Goal: Submit feedback/report problem: Submit feedback/report problem

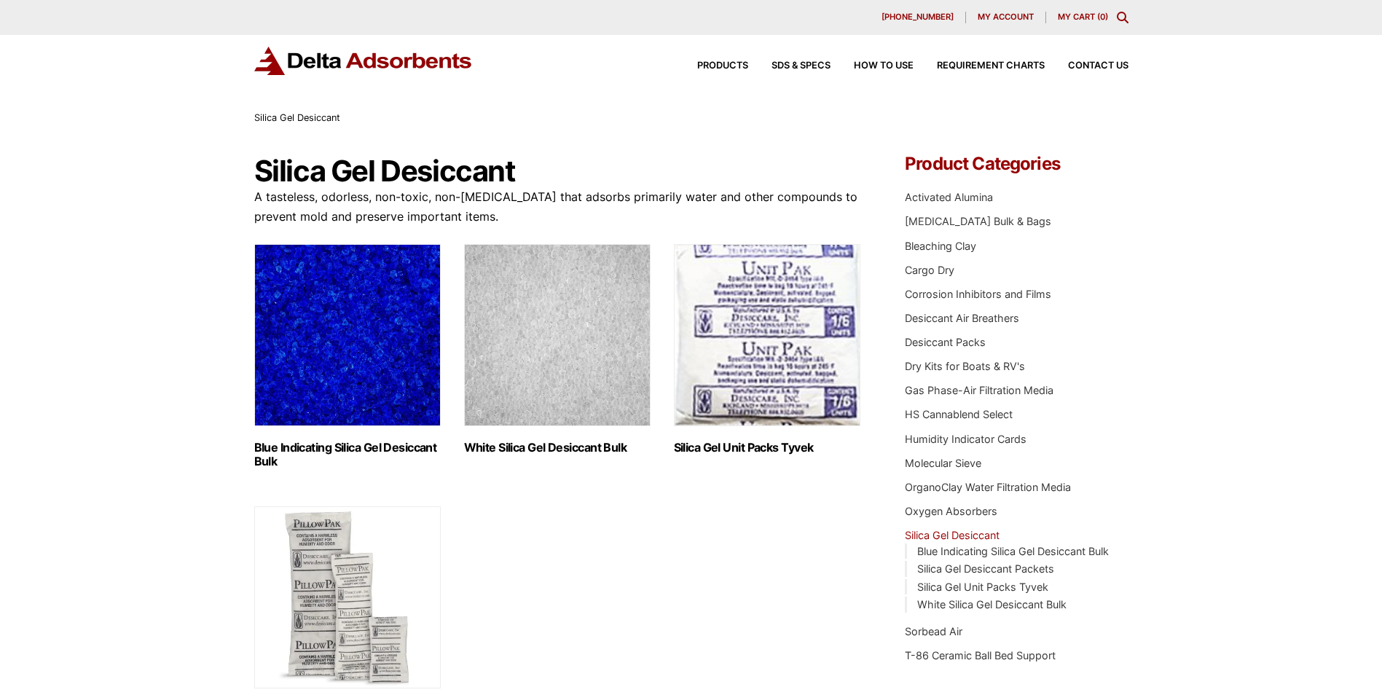
click at [927, 13] on span "[PHONE_NUMBER]" at bounding box center [917, 17] width 72 height 8
click at [1106, 61] on span "Contact Us" at bounding box center [1098, 65] width 60 height 9
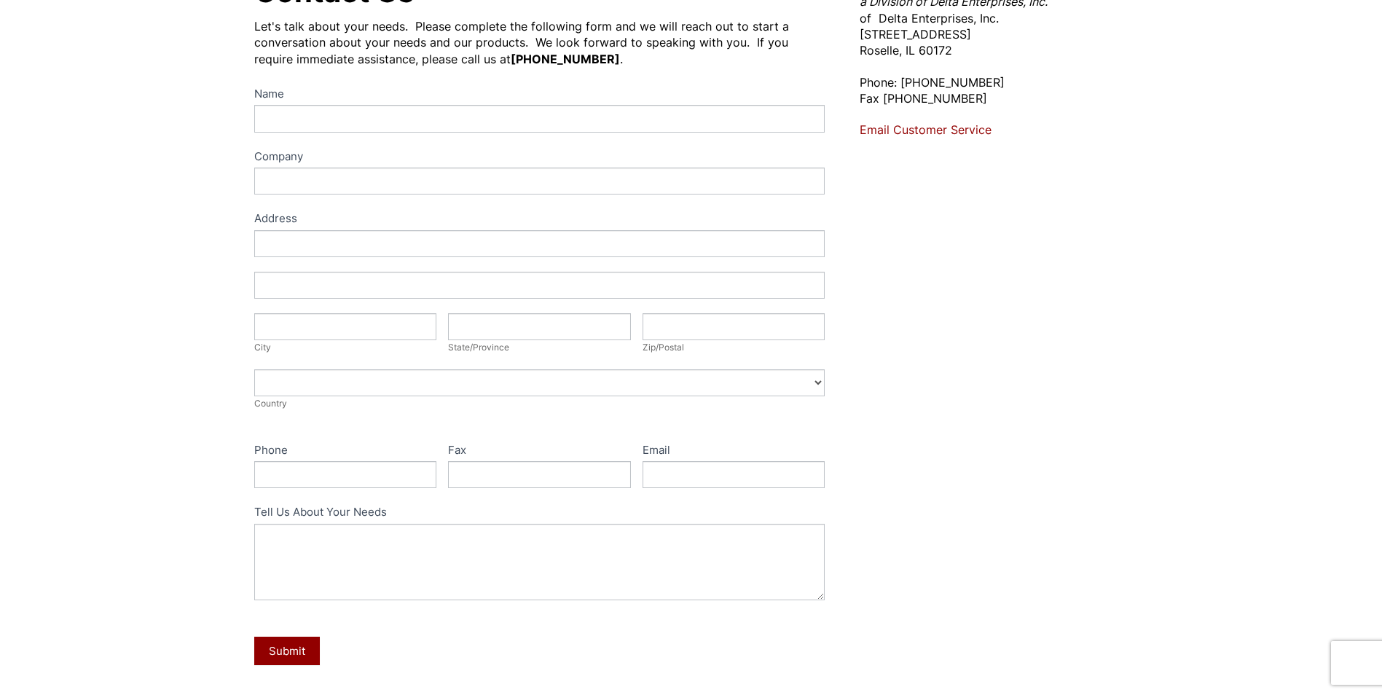
scroll to position [219, 0]
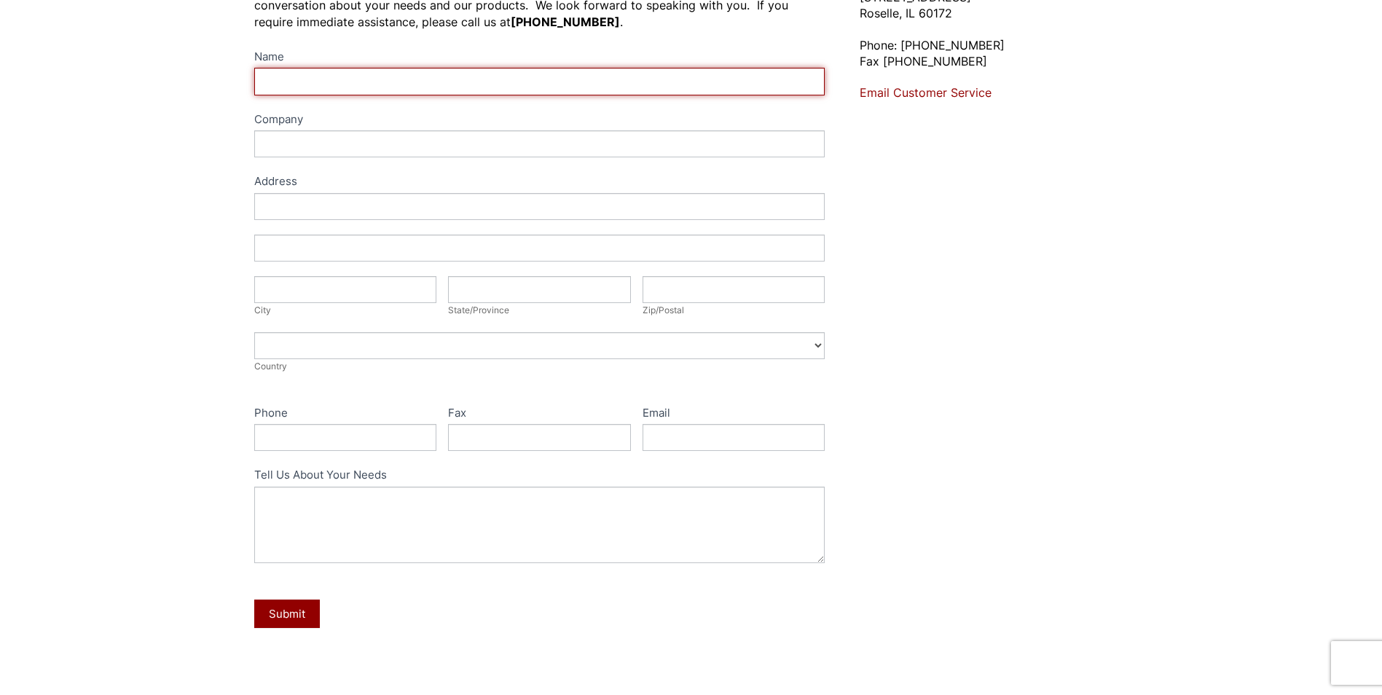
click at [323, 82] on input "Name" at bounding box center [539, 81] width 571 height 27
type input "John Thomas"
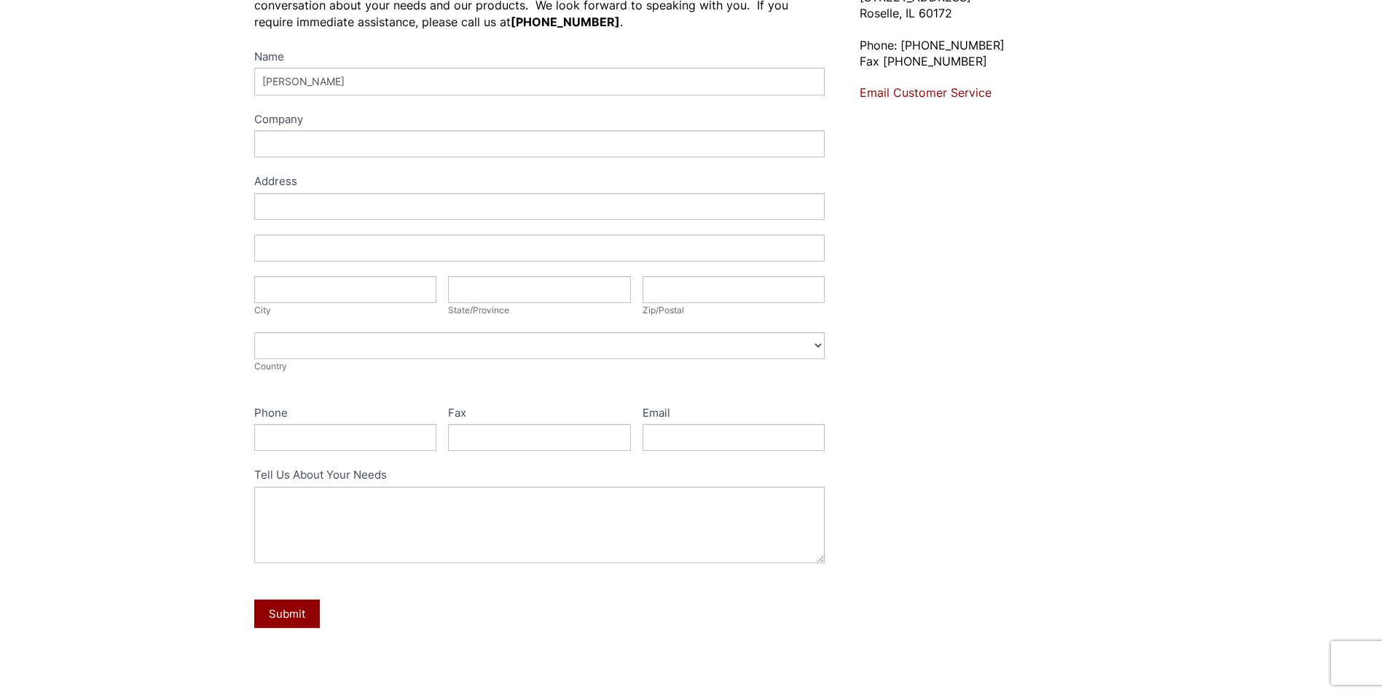
click at [214, 134] on div "Contact Us Let's talk about your needs. Please complete the following form and …" at bounding box center [691, 307] width 1382 height 801
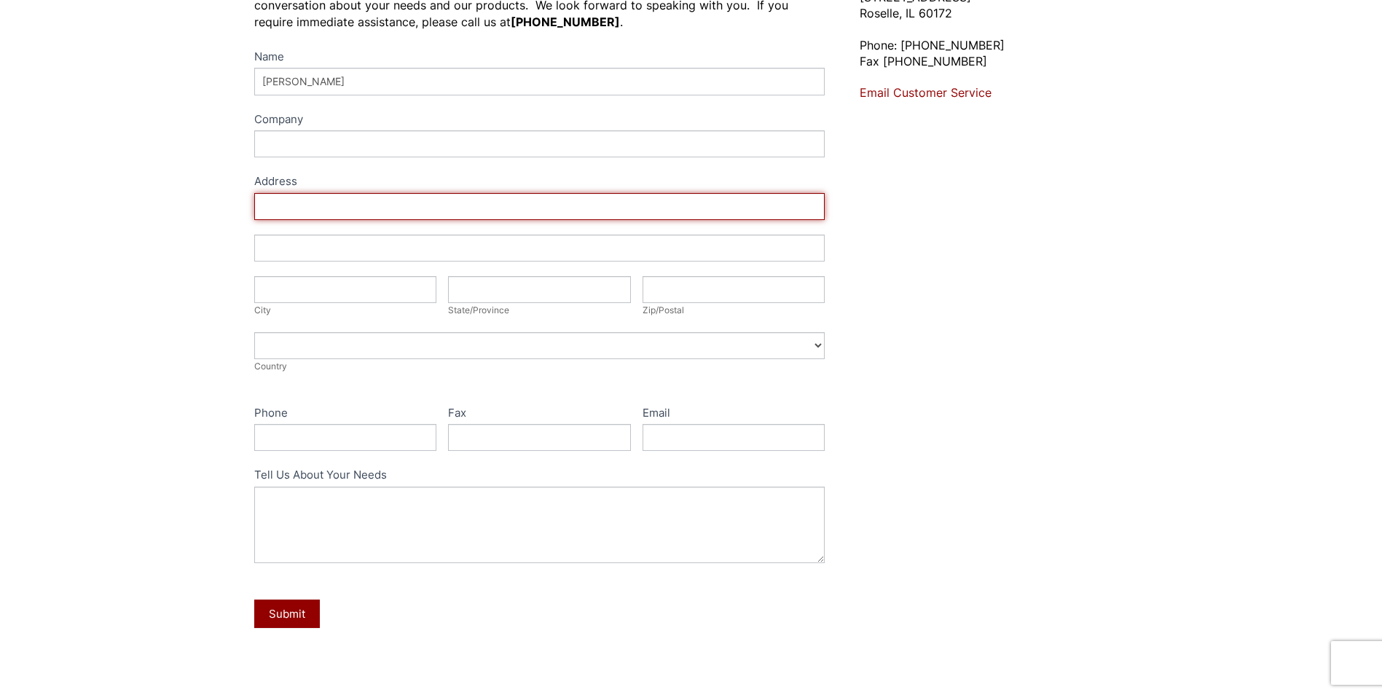
click at [335, 205] on input "Address" at bounding box center [539, 206] width 571 height 27
type input "219 Via Olivera"
type input "Camarillo"
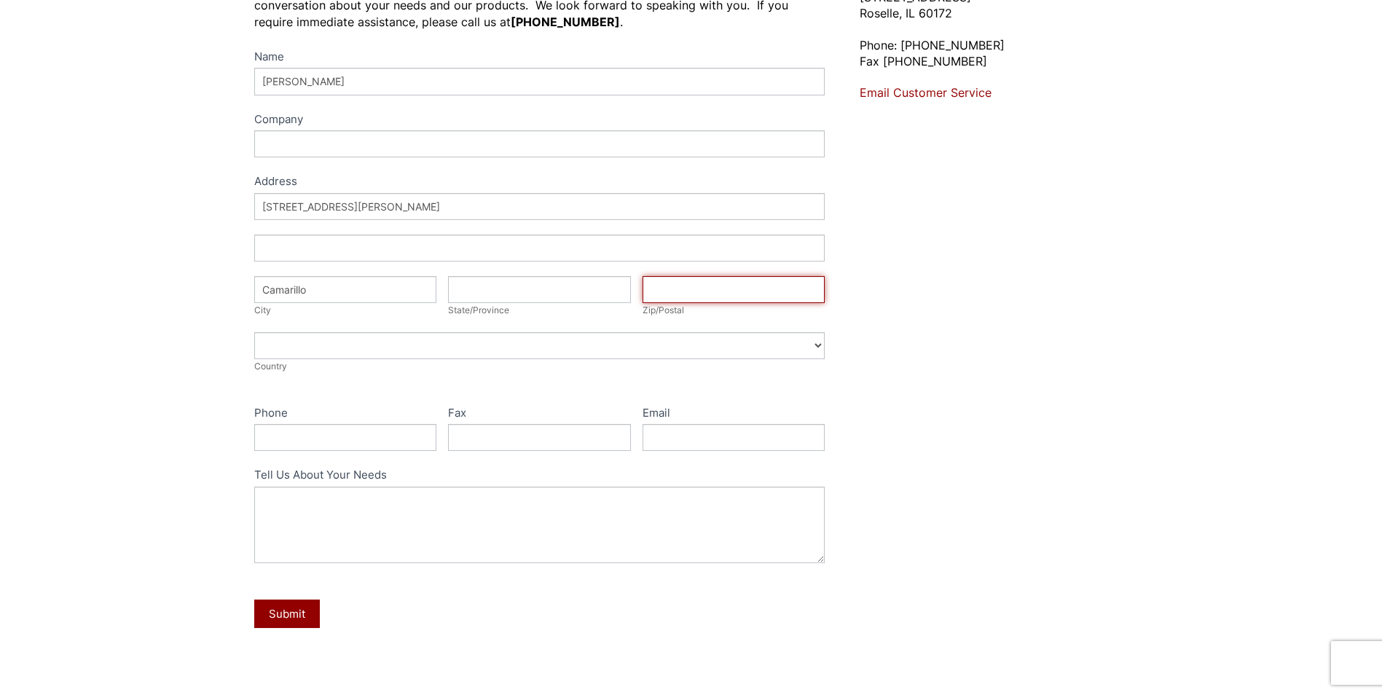
type input "93012"
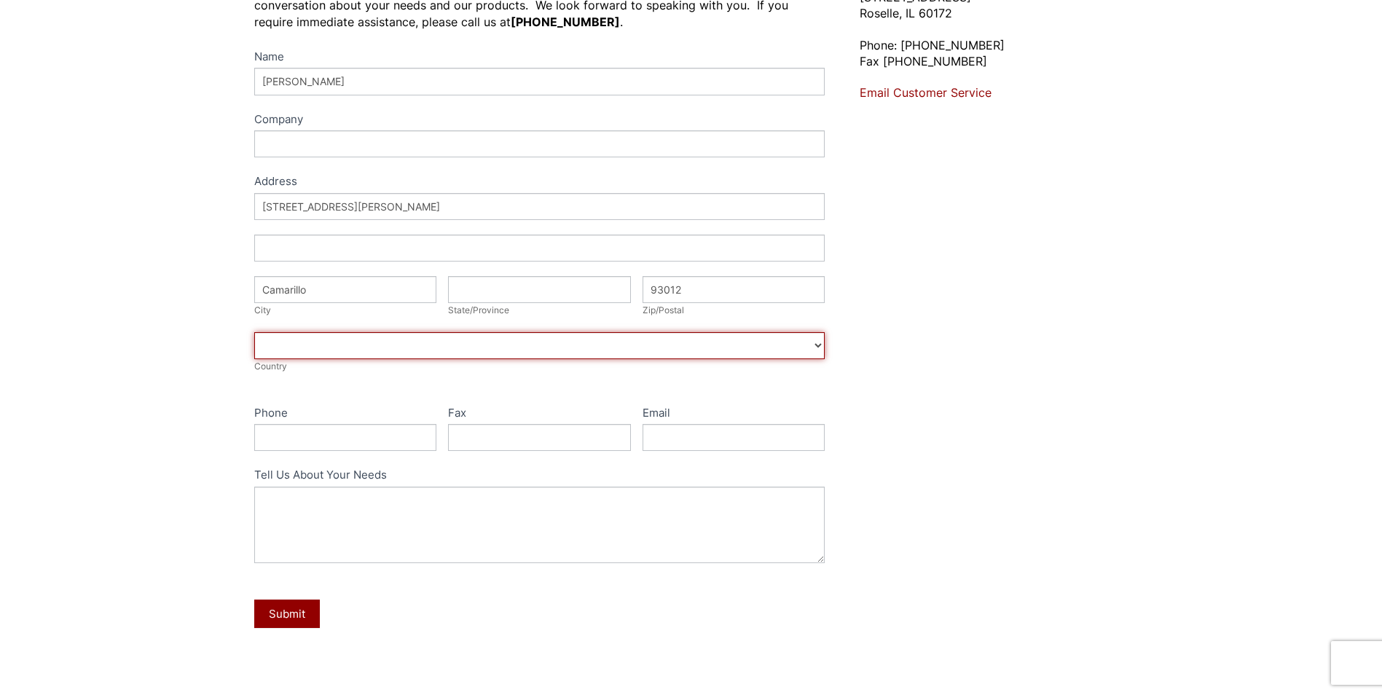
select select "United States"
type input "8054079920"
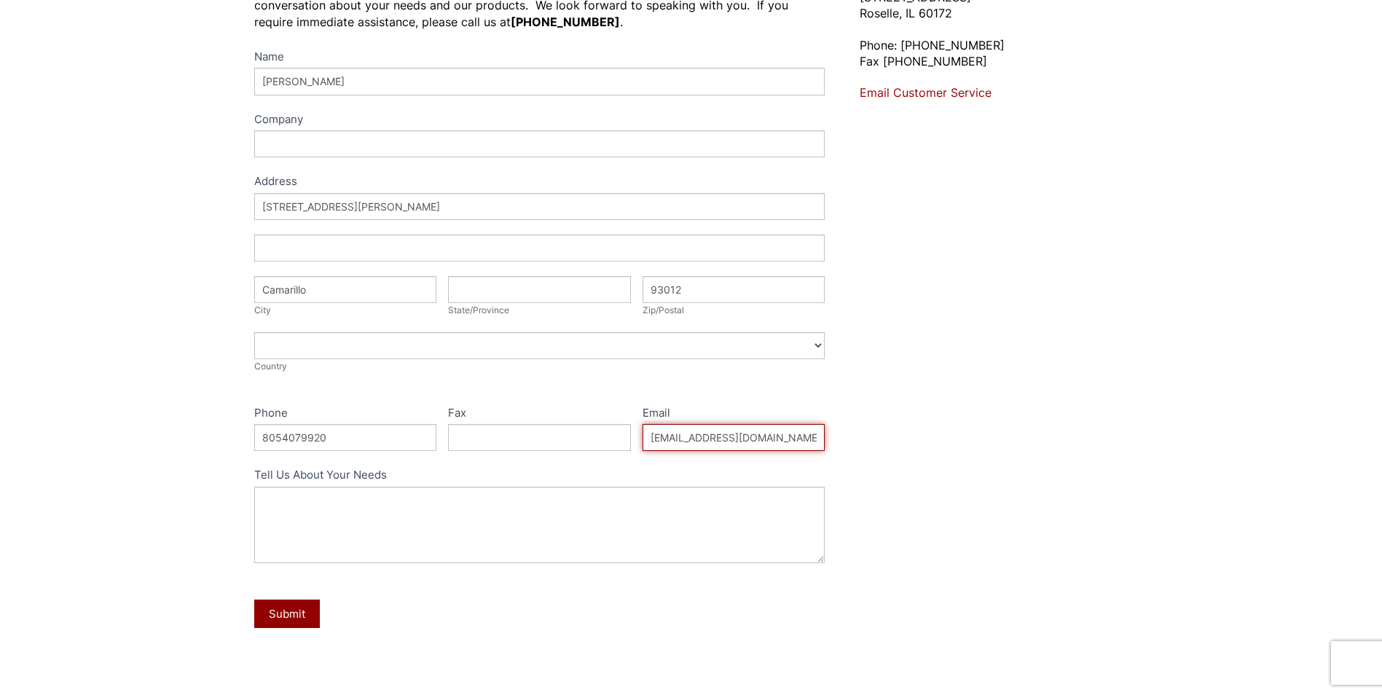
drag, startPoint x: 792, startPoint y: 436, endPoint x: 583, endPoint y: 414, distance: 210.2
click at [583, 414] on div "Name John Thomas Company Address Address Address 219 Via Olivera Address City C…" at bounding box center [539, 348] width 571 height 602
type input "itsmejt@verizon.net"
click at [487, 619] on div "Submit" at bounding box center [539, 613] width 571 height 43
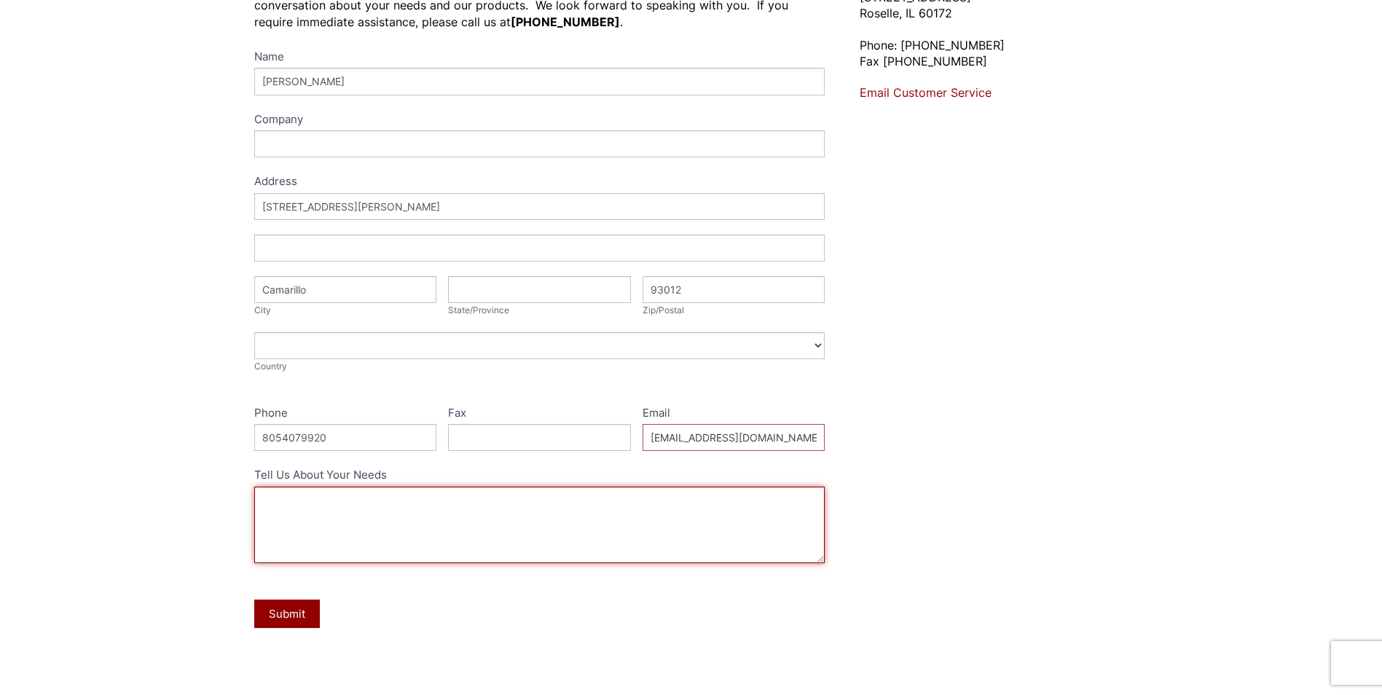
click at [422, 500] on textarea "Tell Us About Your Needs" at bounding box center [539, 525] width 571 height 76
click at [494, 516] on textarea "I am developing a product that removes moisture from a mouth blown musical inst…" at bounding box center [539, 525] width 571 height 76
click at [541, 508] on textarea "I am developing a product that removes moisture from a mouth blown musical inst…" at bounding box center [539, 525] width 571 height 76
click at [492, 514] on textarea "I am developing a product that removes moisture from a mouth blown musical inst…" at bounding box center [539, 525] width 571 height 76
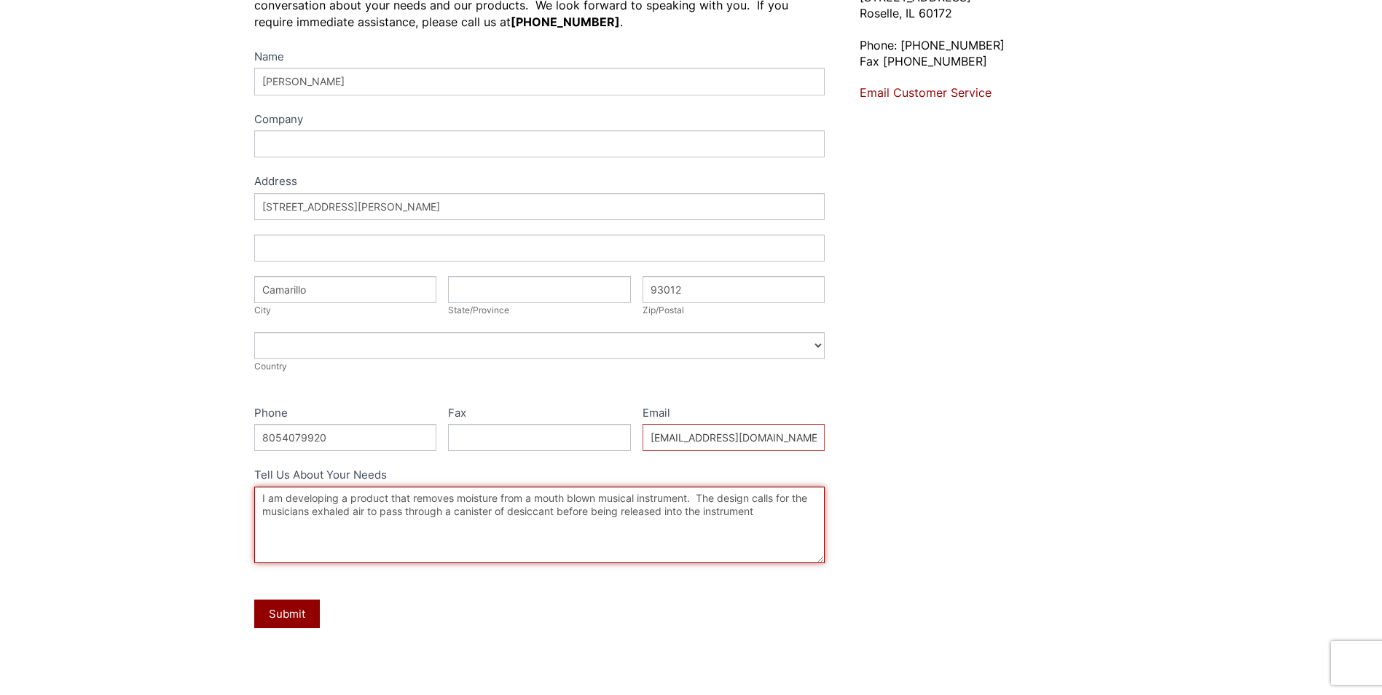
click at [304, 507] on textarea "I am developing a product that removes moisture from a mouth blown musical inst…" at bounding box center [539, 525] width 571 height 76
click at [355, 510] on textarea "I am developing a product that removes moisture from a mouth blown musical inst…" at bounding box center [539, 525] width 571 height 76
click at [798, 511] on textarea "I am developing a product that removes moisture from a mouth blown musical inst…" at bounding box center [539, 525] width 571 height 76
click at [509, 526] on textarea "I am developing a product that removes moisture from a mouth blown musical inst…" at bounding box center [539, 525] width 571 height 76
drag, startPoint x: 347, startPoint y: 527, endPoint x: 409, endPoint y: 524, distance: 61.3
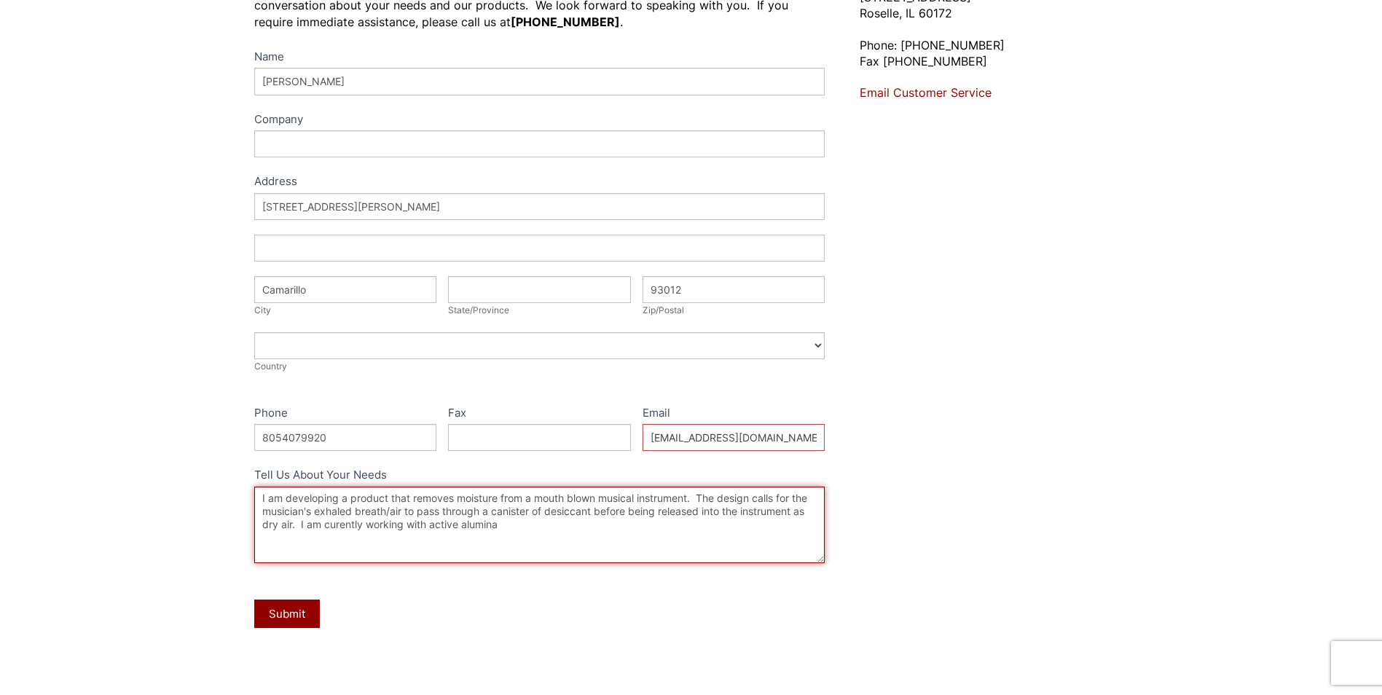
click at [421, 528] on textarea "I am developing a product that removes moisture from a mouth blown musical inst…" at bounding box center [539, 525] width 571 height 76
drag, startPoint x: 428, startPoint y: 527, endPoint x: 435, endPoint y: 512, distance: 16.3
click at [428, 526] on textarea "I am developing a product that removes moisture from a mouth blown musical inst…" at bounding box center [539, 525] width 571 height 76
click at [712, 524] on textarea "I am developing a product that removes moisture from a mouth blown musical inst…" at bounding box center [539, 525] width 571 height 76
drag, startPoint x: 274, startPoint y: 522, endPoint x: 281, endPoint y: 541, distance: 20.3
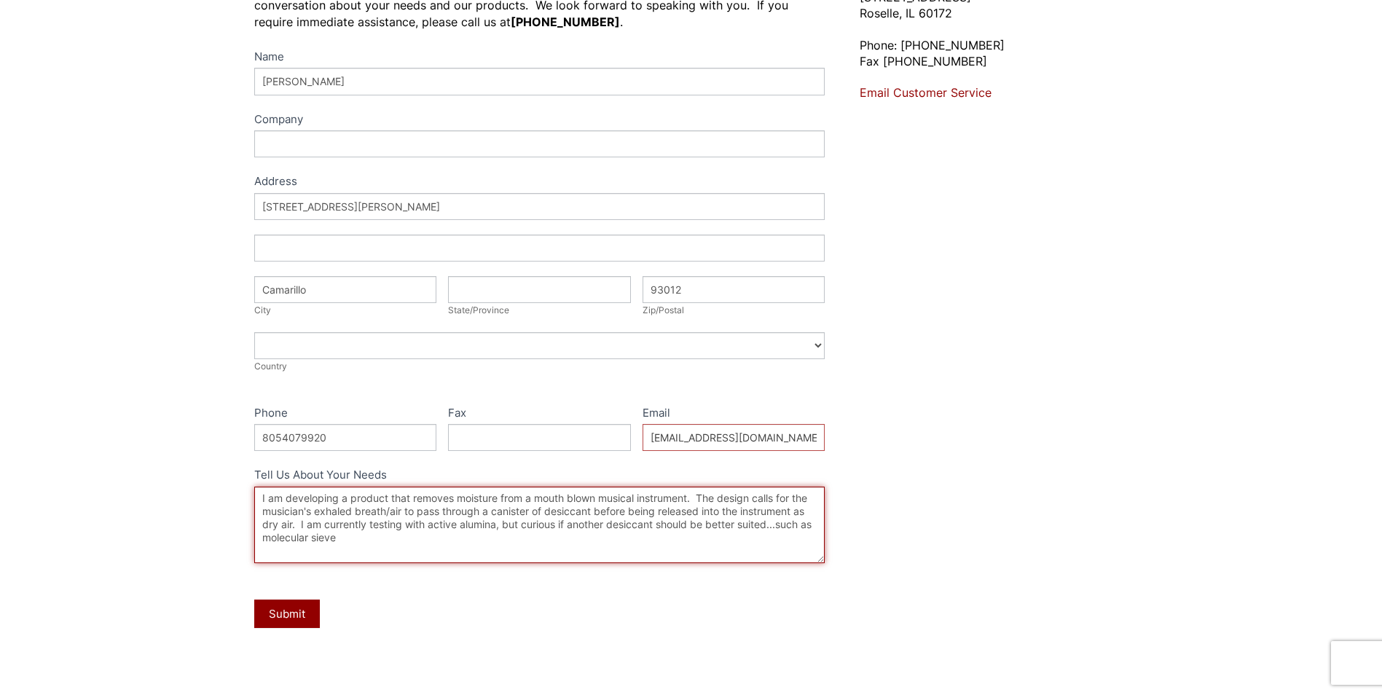
drag, startPoint x: 281, startPoint y: 541, endPoint x: 272, endPoint y: 540, distance: 8.8
click at [347, 541] on textarea "I am developing a product that removes moisture from a mouth blown musical inst…" at bounding box center [539, 525] width 571 height 76
click at [671, 525] on textarea "I am developing a product that removes moisture from a mouth blown musical inst…" at bounding box center [539, 525] width 571 height 76
click at [398, 540] on textarea "I am developing a product that removes moisture from a mouth blown musical inst…" at bounding box center [539, 525] width 571 height 76
click at [498, 536] on textarea "I am developing a product that removes moisture from a mouth blown musical inst…" at bounding box center [539, 525] width 571 height 76
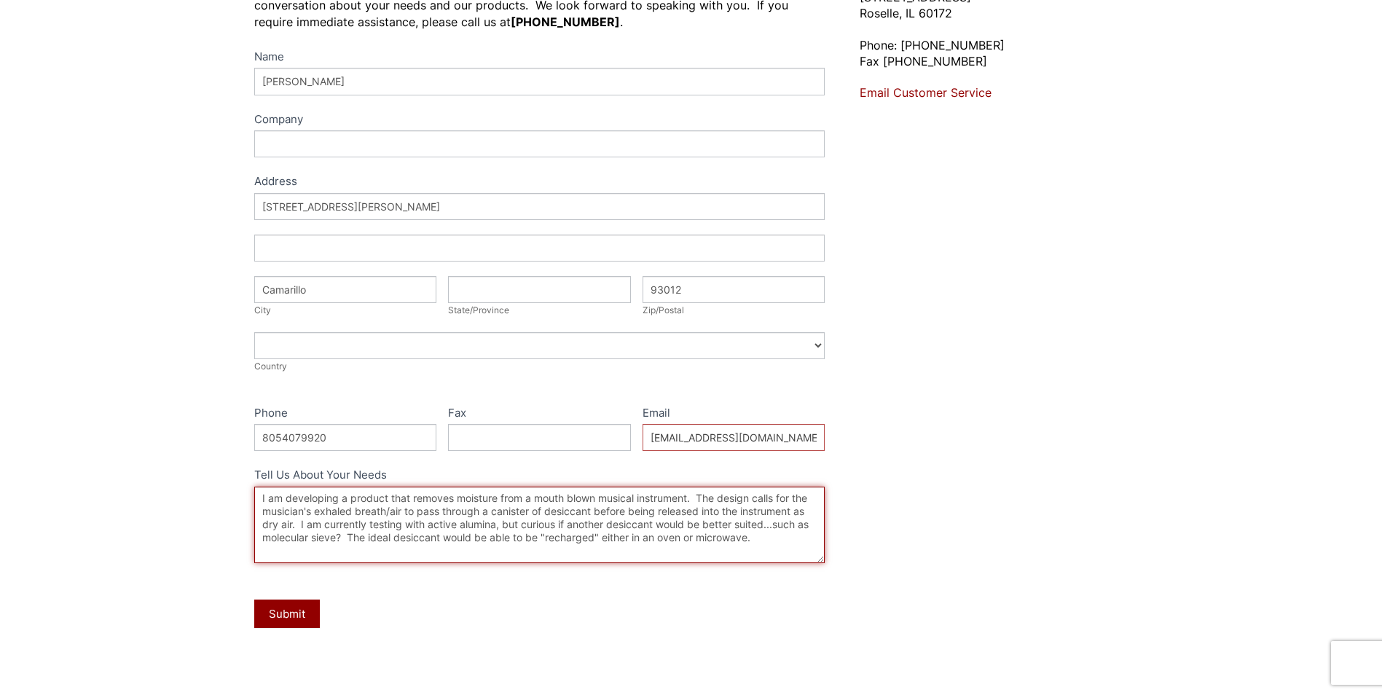
click at [762, 535] on textarea "I am developing a product that removes moisture from a mouth blown musical inst…" at bounding box center [539, 525] width 571 height 76
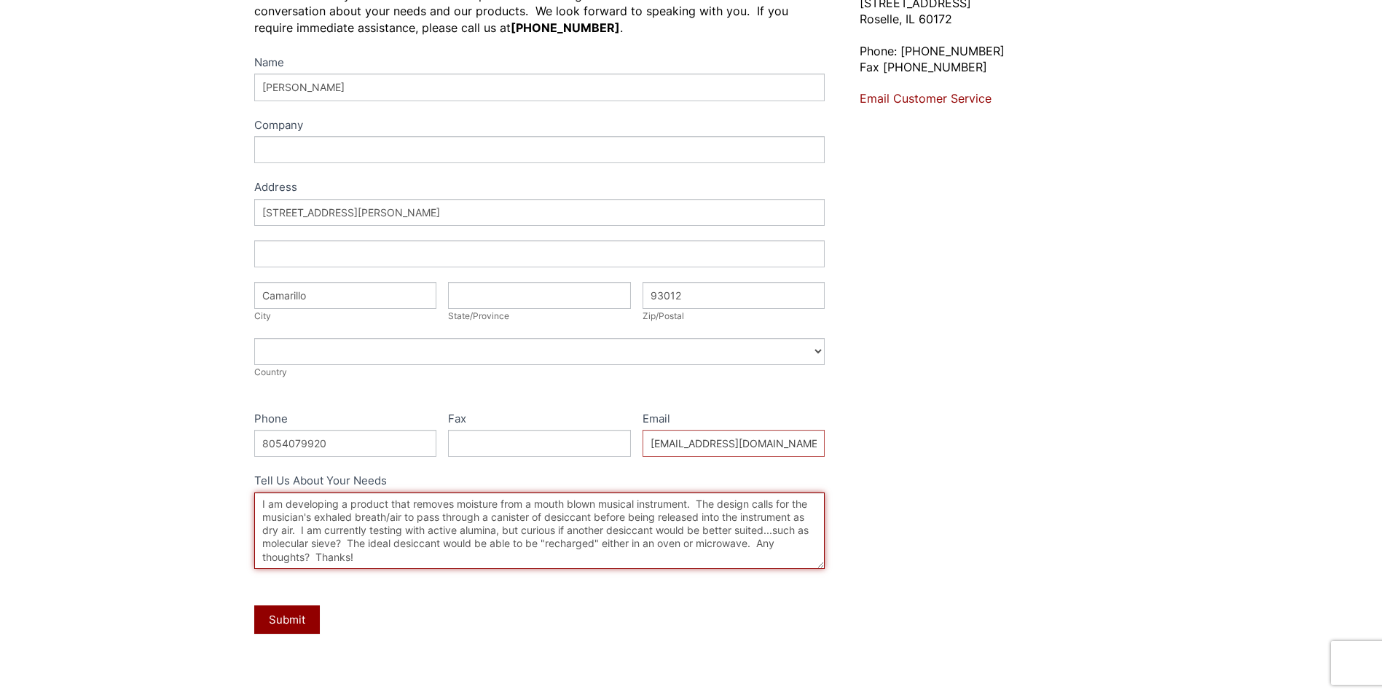
scroll to position [364, 0]
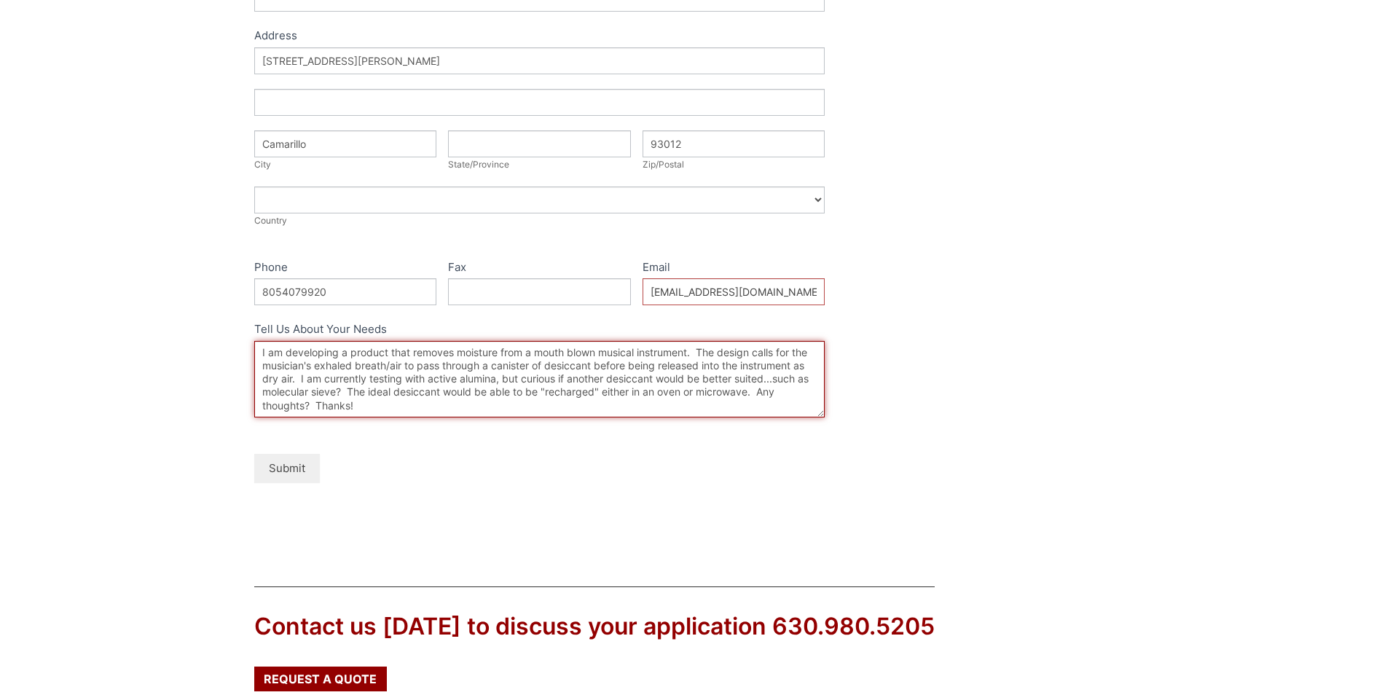
type textarea "I am developing a product that removes moisture from a mouth blown musical inst…"
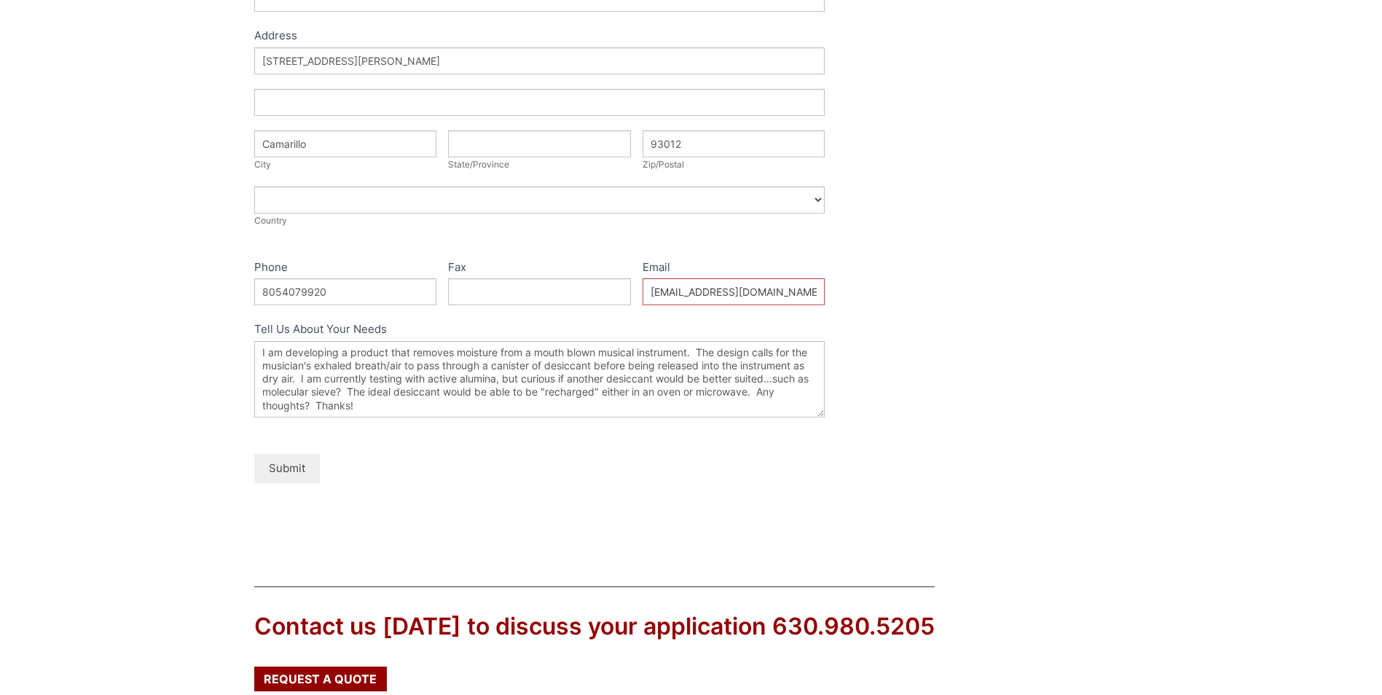
click at [279, 460] on button "Submit" at bounding box center [287, 468] width 66 height 28
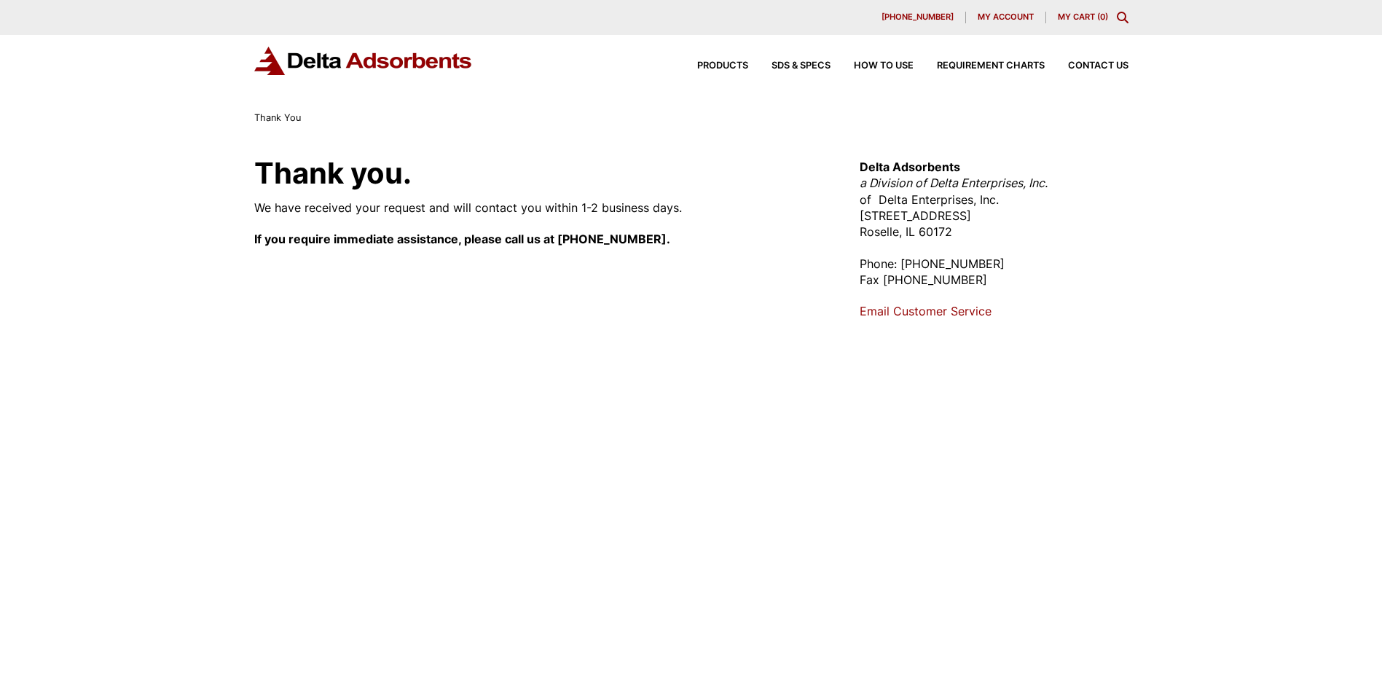
click at [723, 60] on div "Products SDS & SPECS How to Use Requirement Charts Contact Us" at bounding box center [901, 65] width 466 height 21
click at [717, 66] on span "Products" at bounding box center [722, 65] width 51 height 9
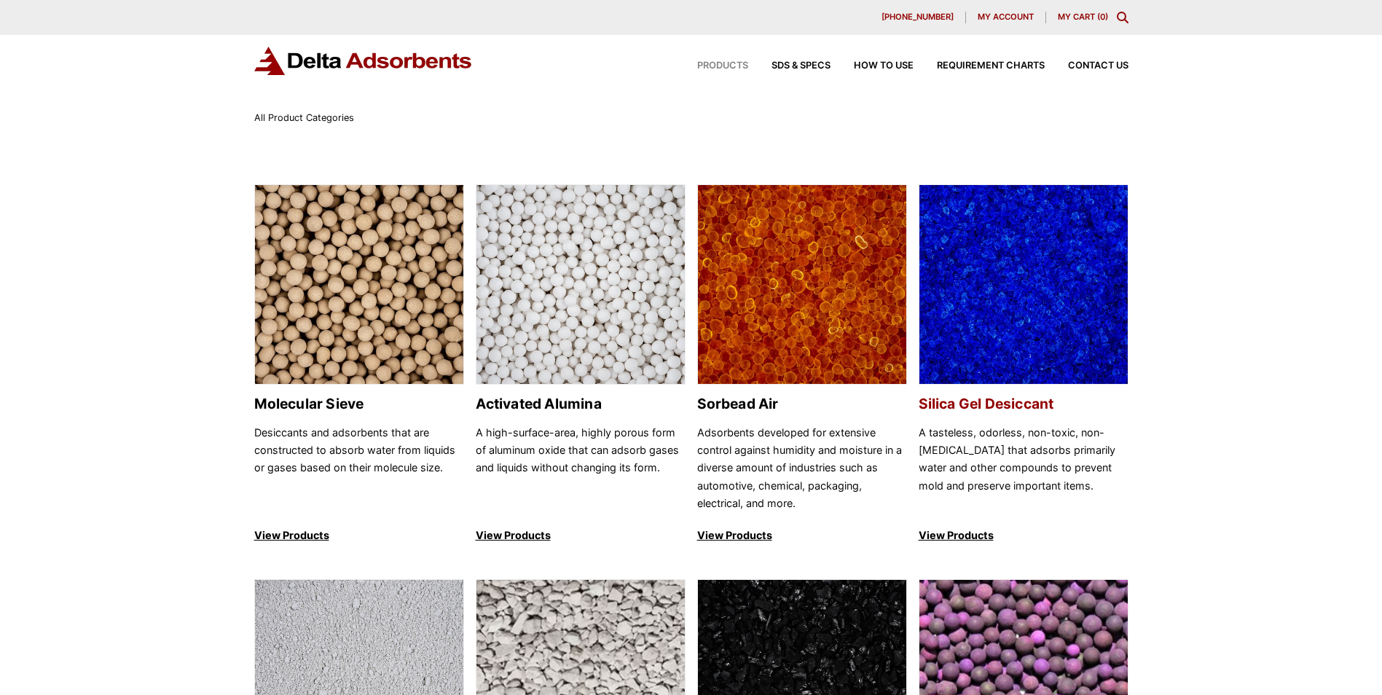
click at [1010, 307] on img at bounding box center [1023, 285] width 208 height 200
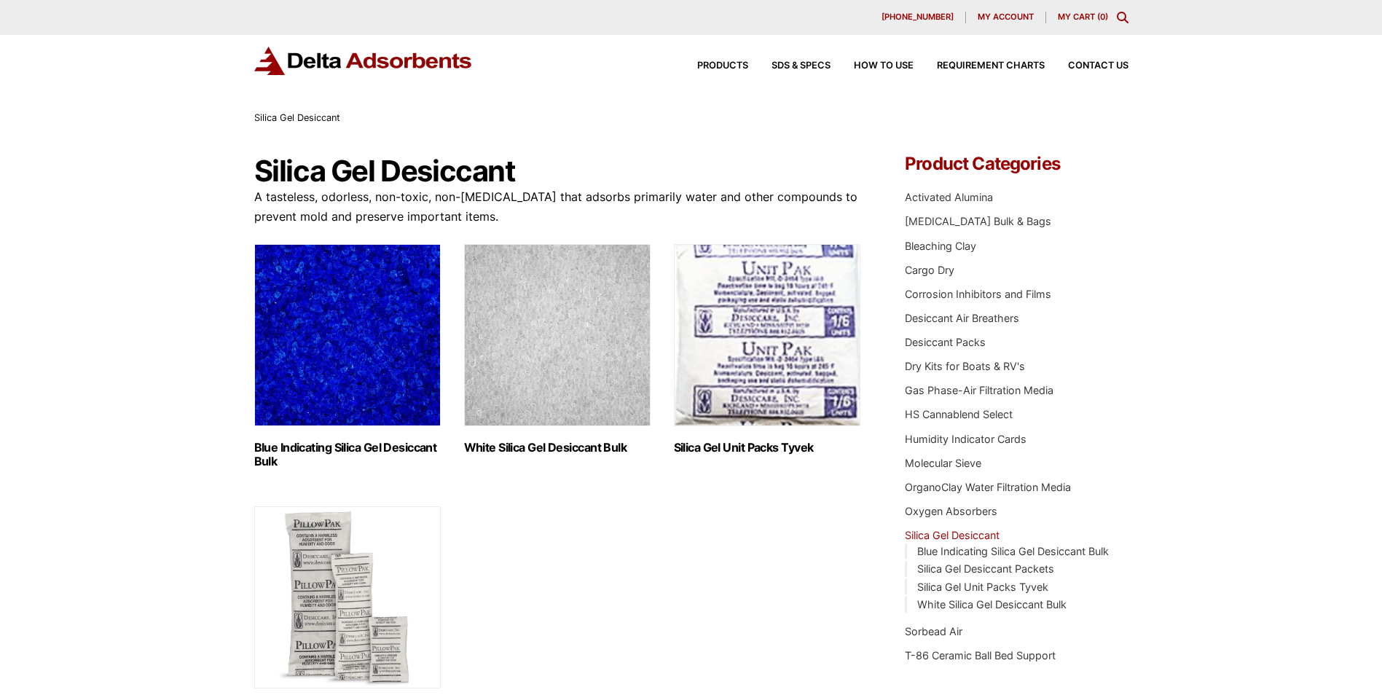
click at [330, 285] on img "Visit product category Blue Indicating Silica Gel Desiccant Bulk" at bounding box center [347, 335] width 186 height 182
click at [591, 347] on img "Visit product category White Silica Gel Desiccant Bulk" at bounding box center [557, 335] width 186 height 182
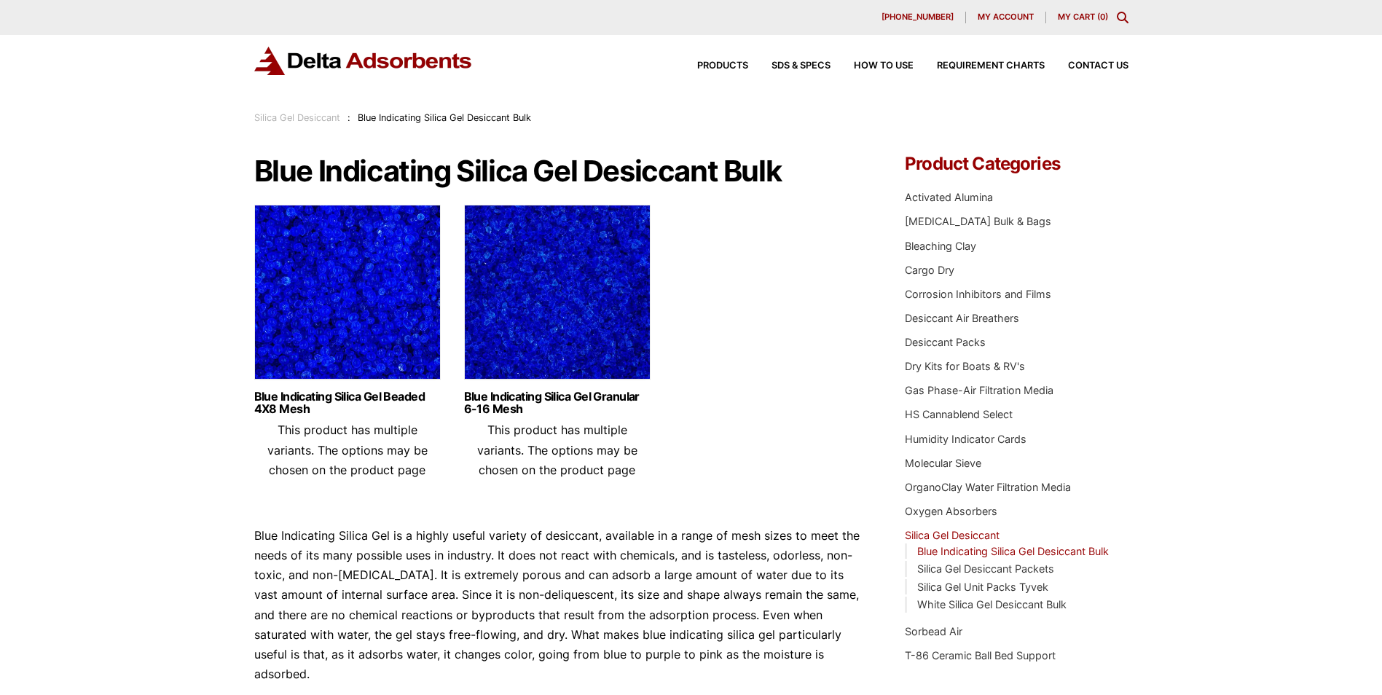
click at [538, 344] on img at bounding box center [557, 296] width 186 height 182
click at [382, 353] on img at bounding box center [347, 296] width 186 height 182
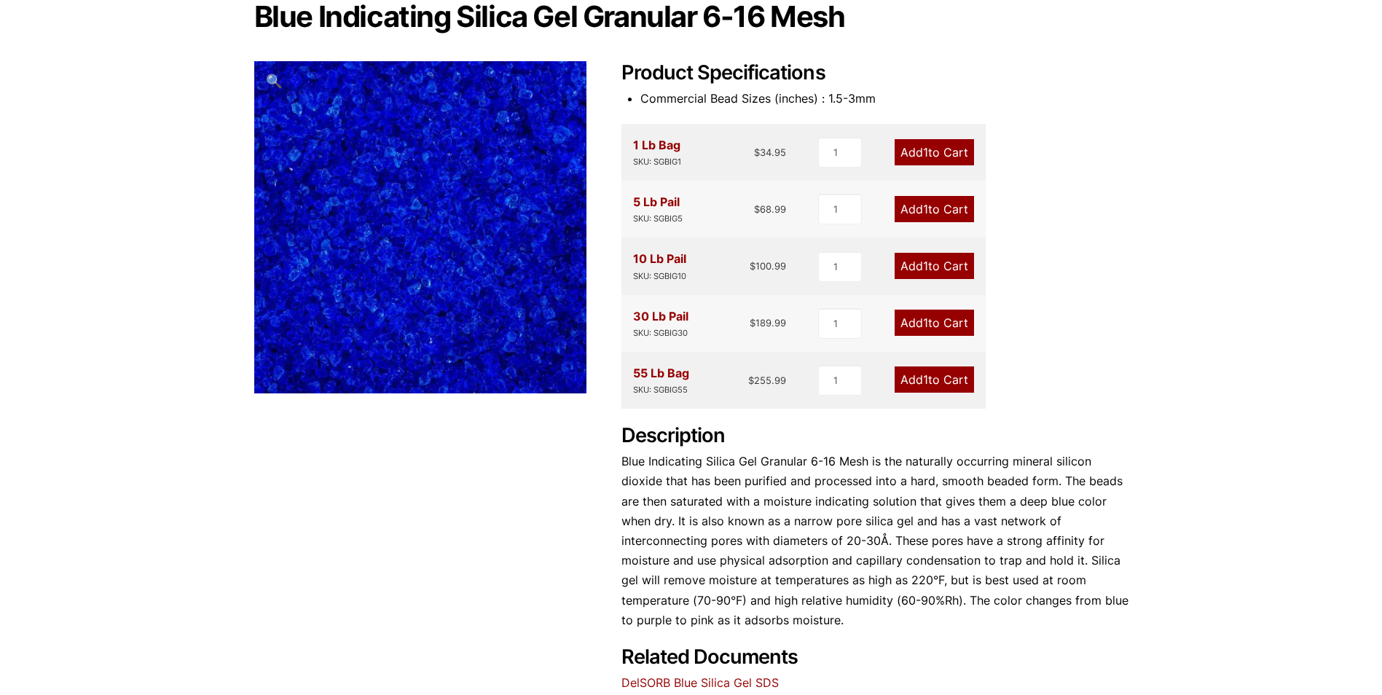
scroll to position [510, 0]
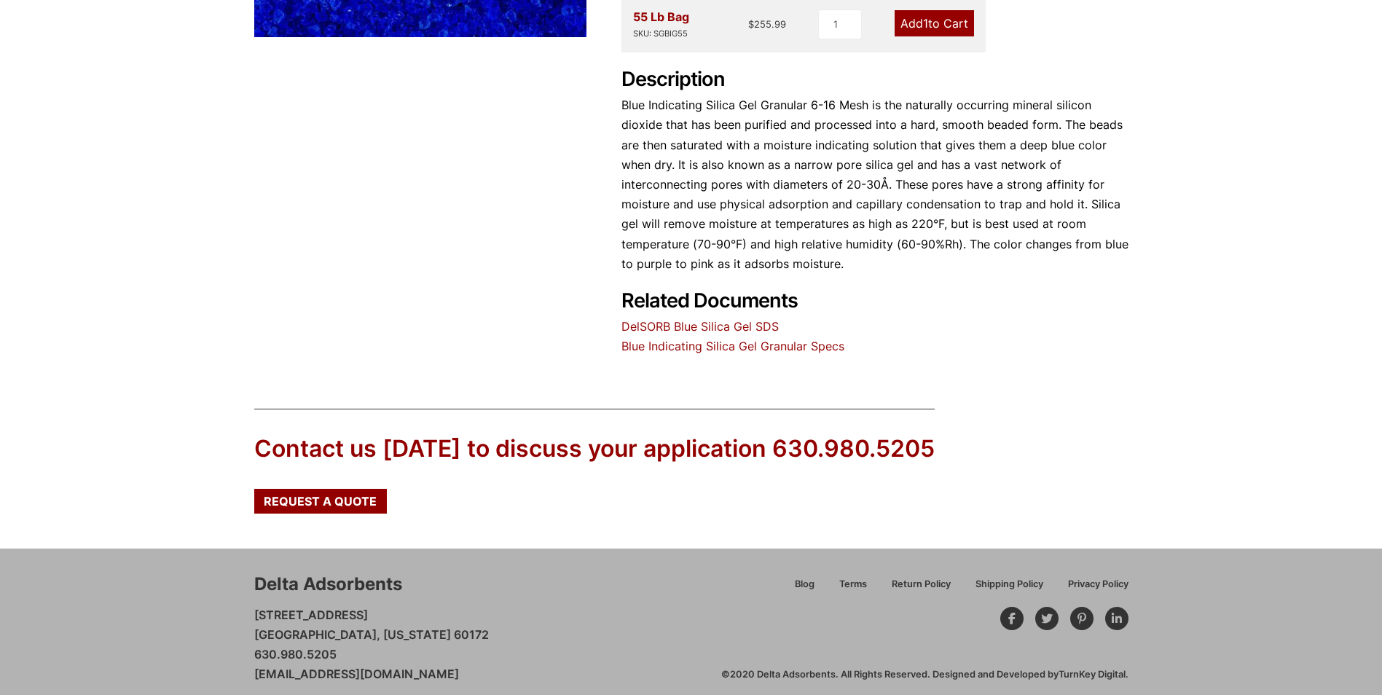
click at [751, 325] on link "DelSORB Blue Silica Gel SDS" at bounding box center [699, 326] width 157 height 15
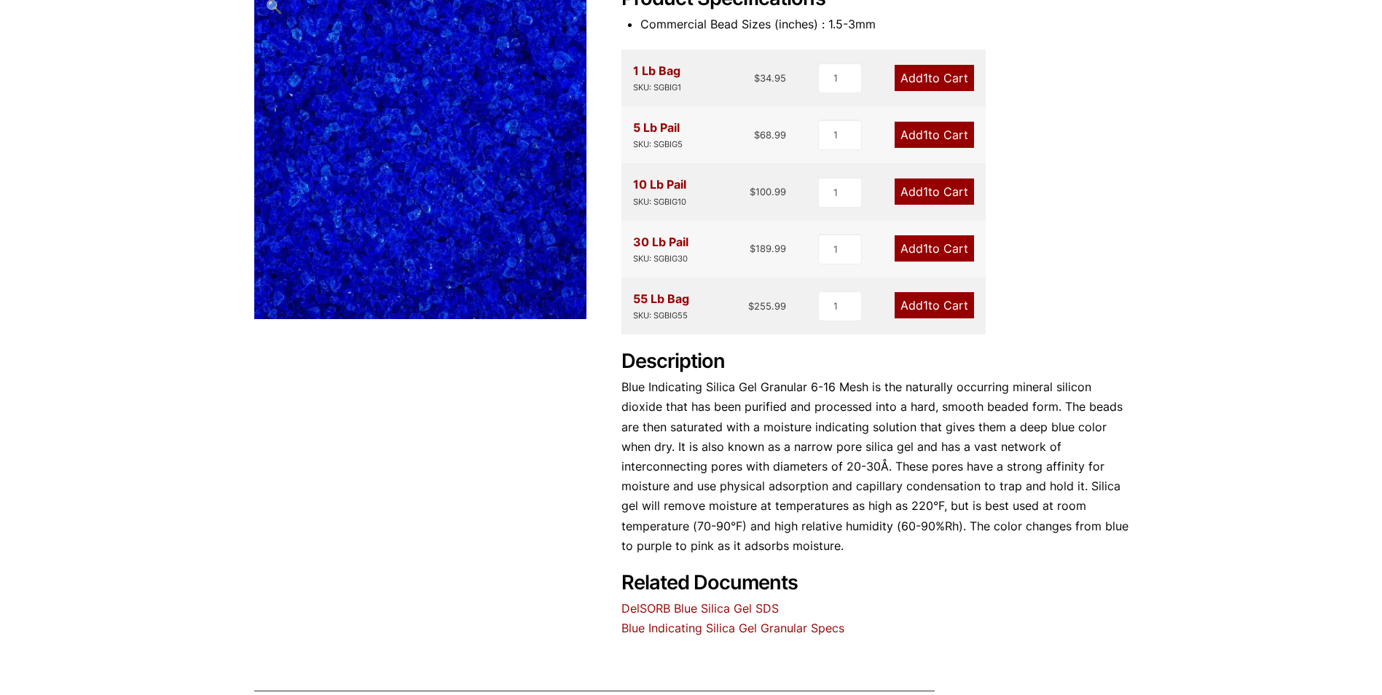
scroll to position [0, 0]
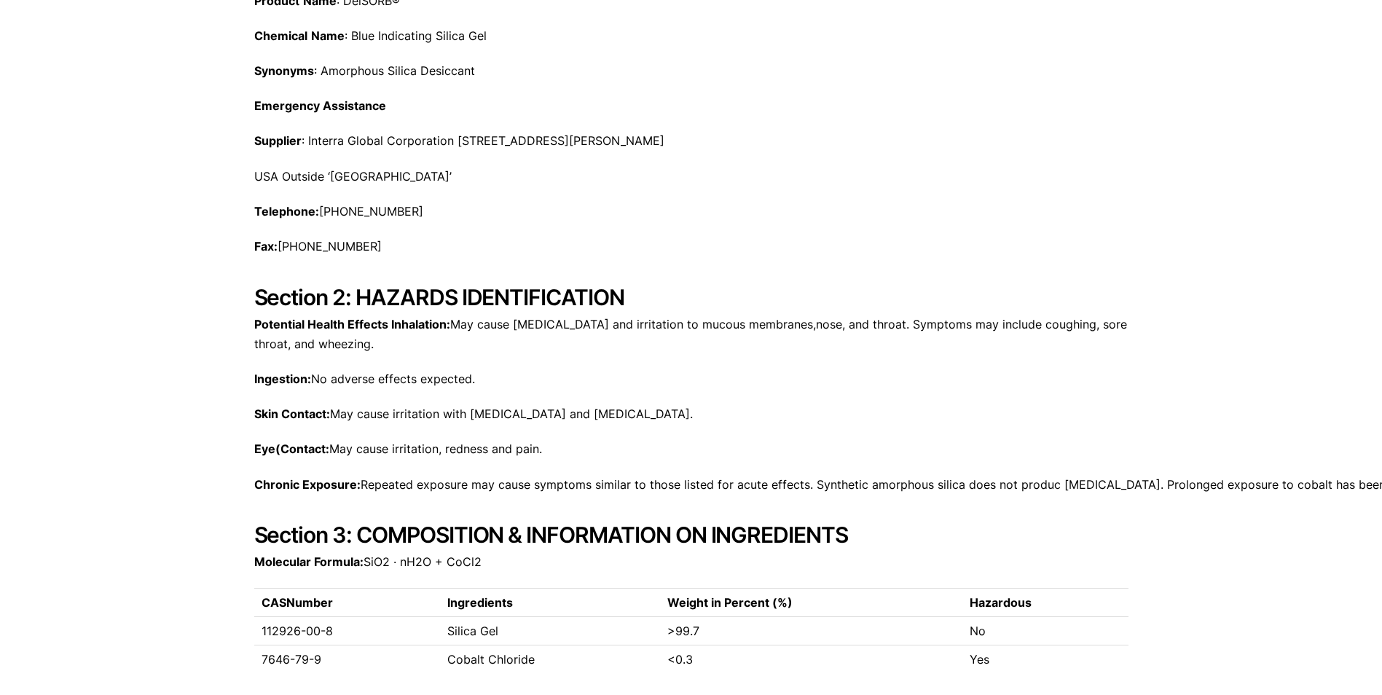
scroll to position [364, 0]
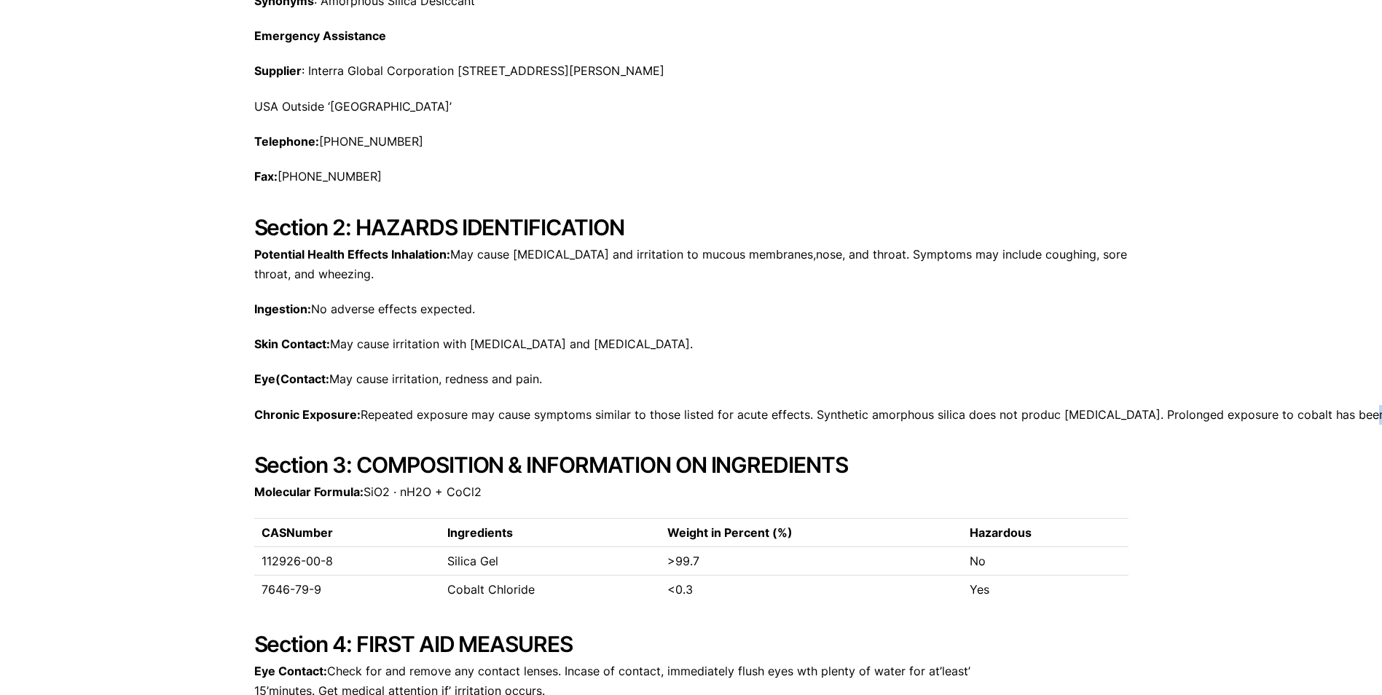
drag, startPoint x: 1344, startPoint y: 415, endPoint x: 1395, endPoint y: 417, distance: 51.0
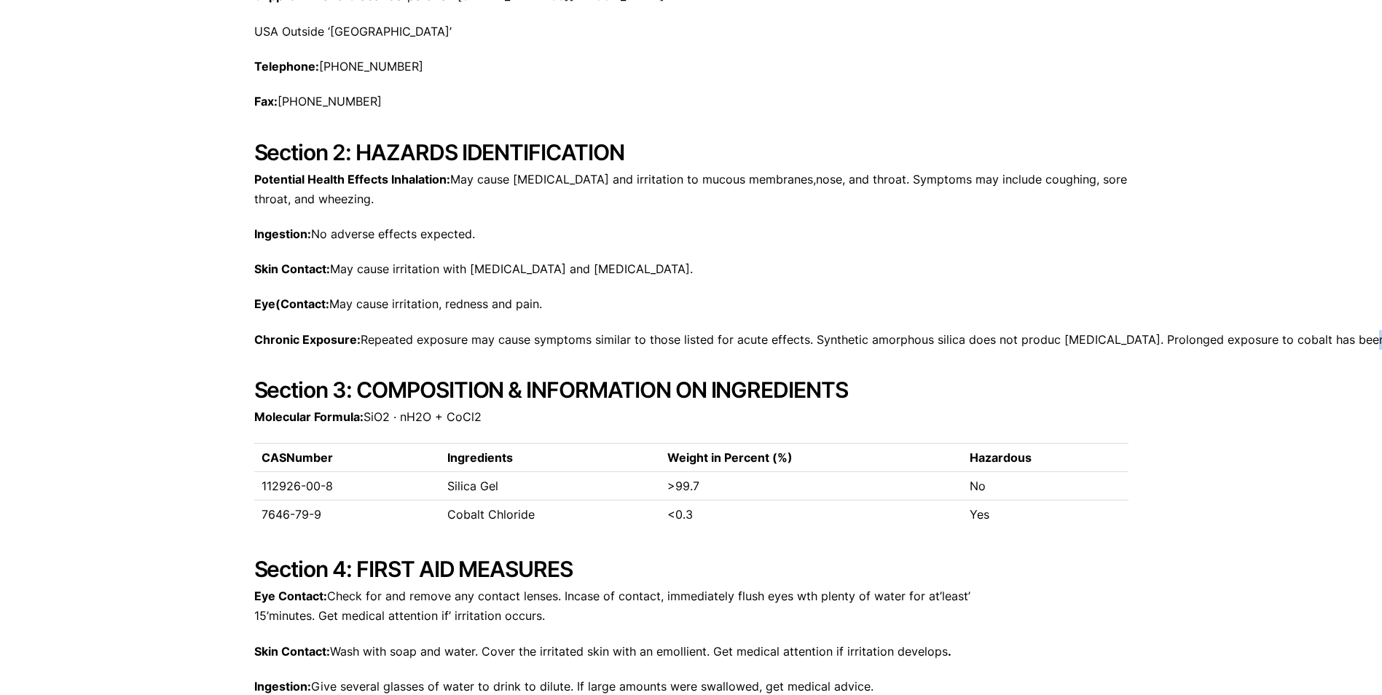
scroll to position [437, 0]
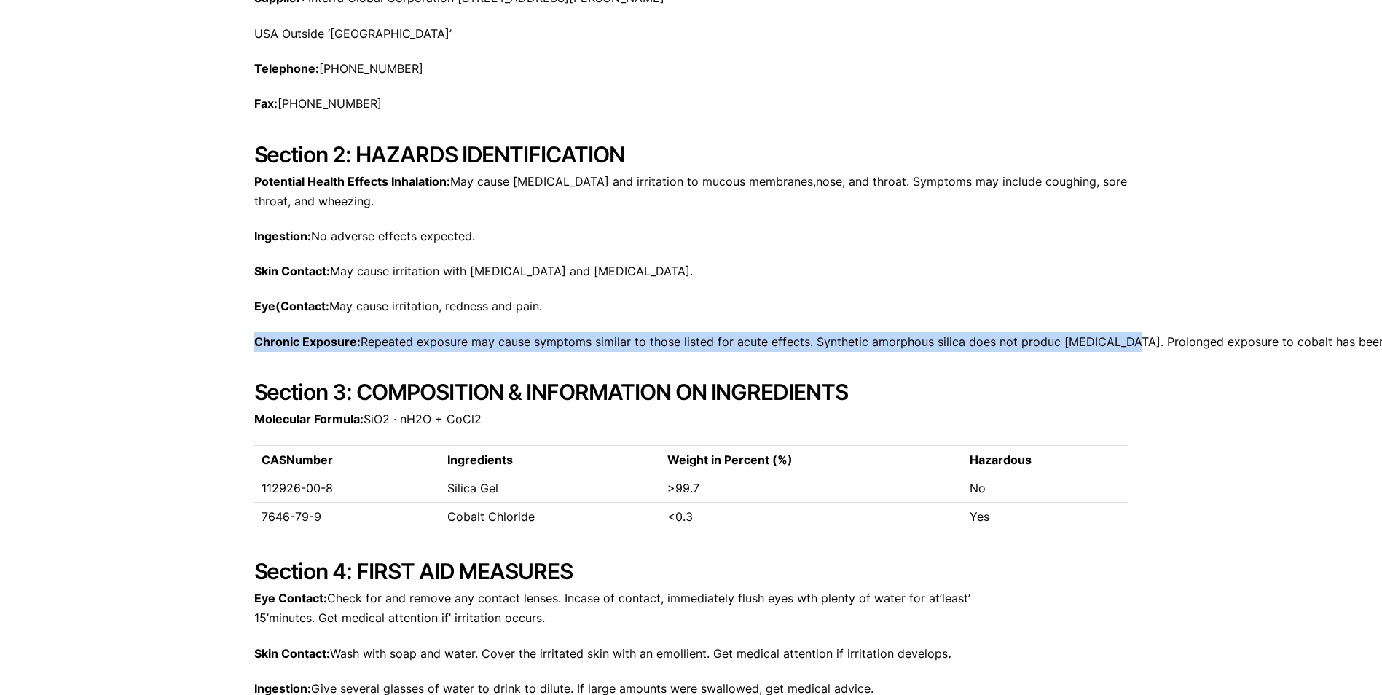
drag, startPoint x: 1107, startPoint y: 339, endPoint x: 1326, endPoint y: 302, distance: 221.8
drag, startPoint x: 1326, startPoint y: 302, endPoint x: 1183, endPoint y: 282, distance: 144.1
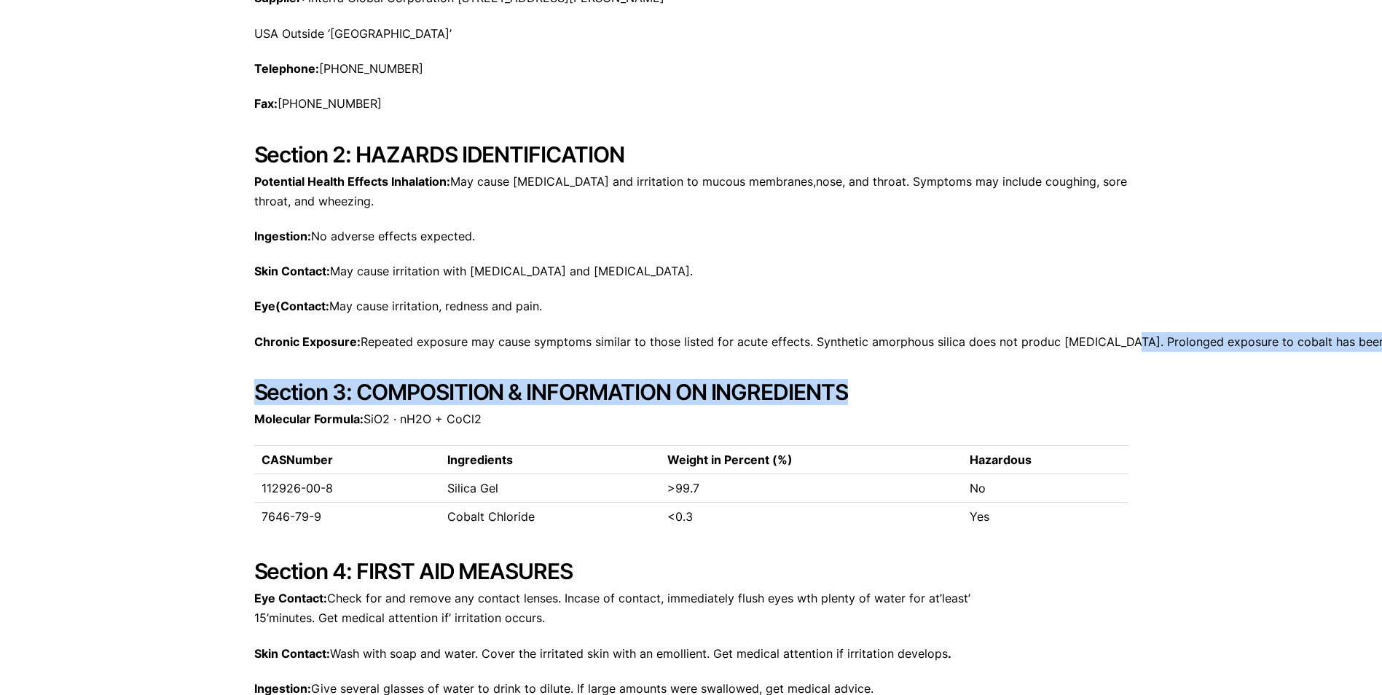
drag, startPoint x: 1105, startPoint y: 341, endPoint x: 1199, endPoint y: 395, distance: 108.3
copy div "Prolonged exposure to cobalt has been shown to cause [MEDICAL_DATA] in laborato…"
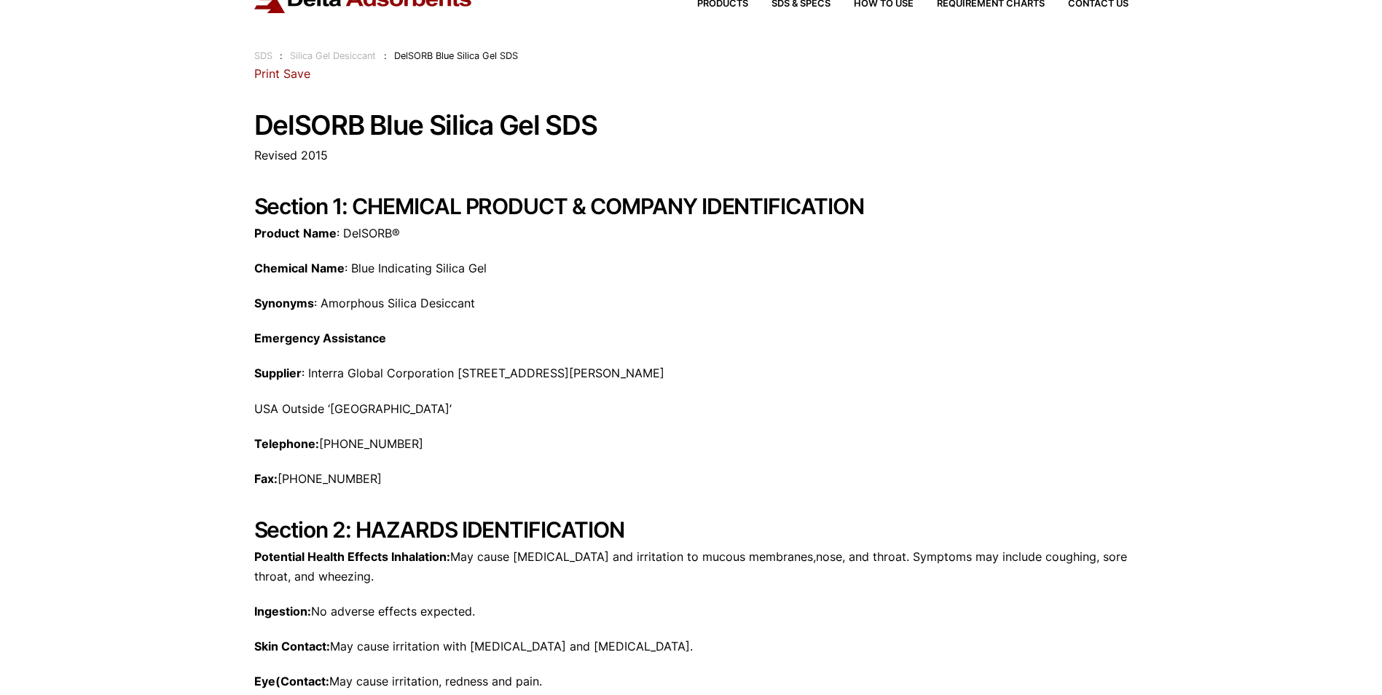
scroll to position [0, 0]
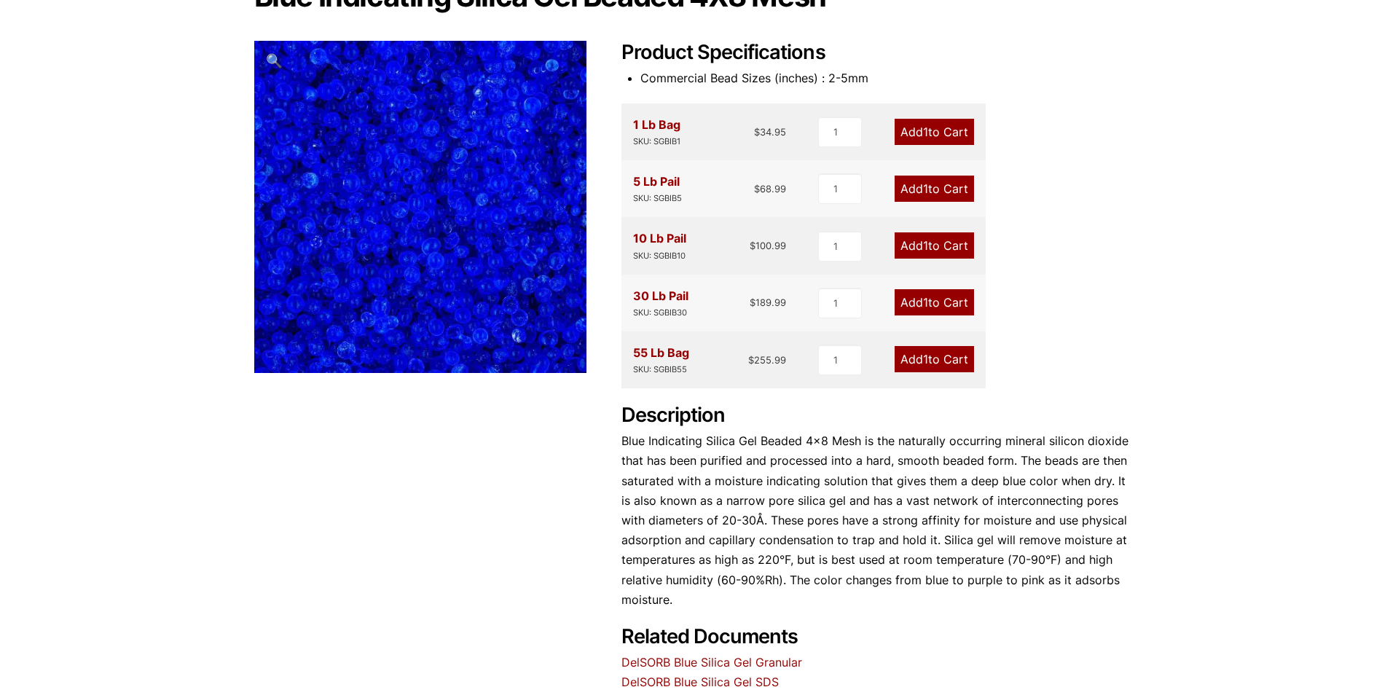
scroll to position [73, 0]
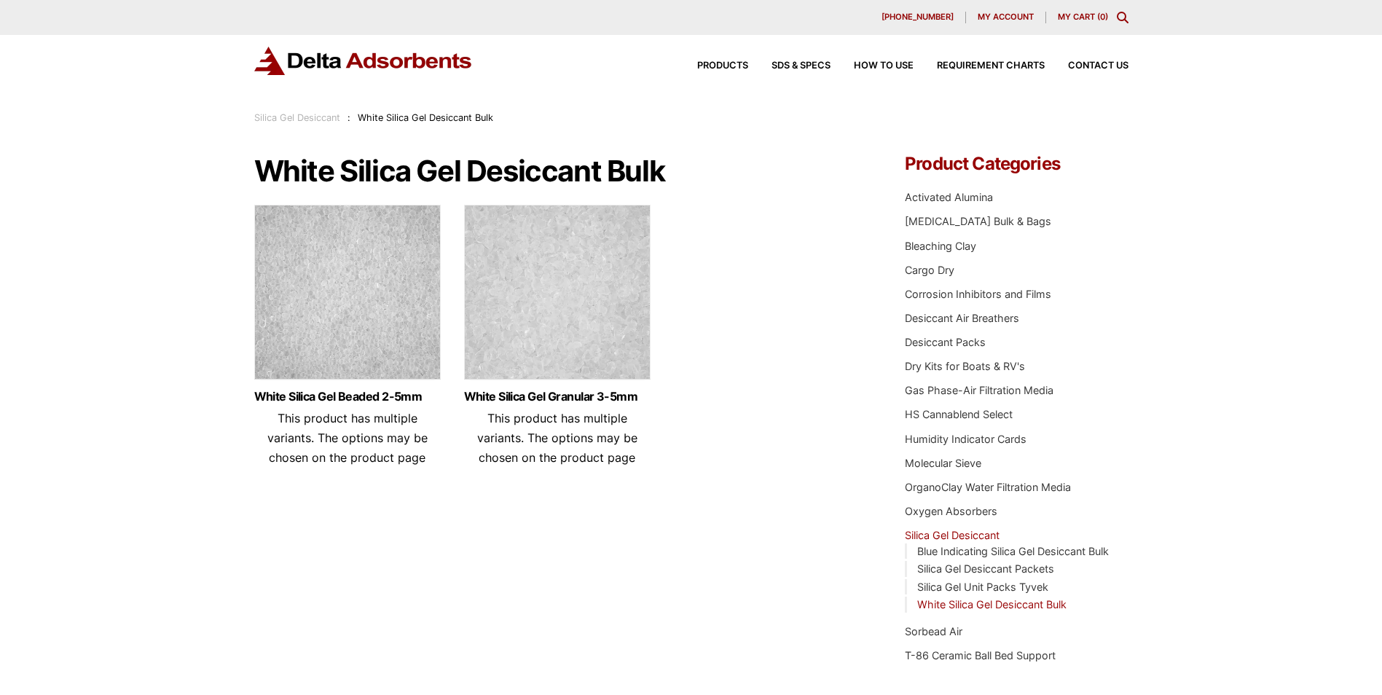
click at [581, 311] on img at bounding box center [557, 296] width 186 height 182
click at [1003, 318] on link "Desiccant Air Breathers" at bounding box center [962, 318] width 114 height 12
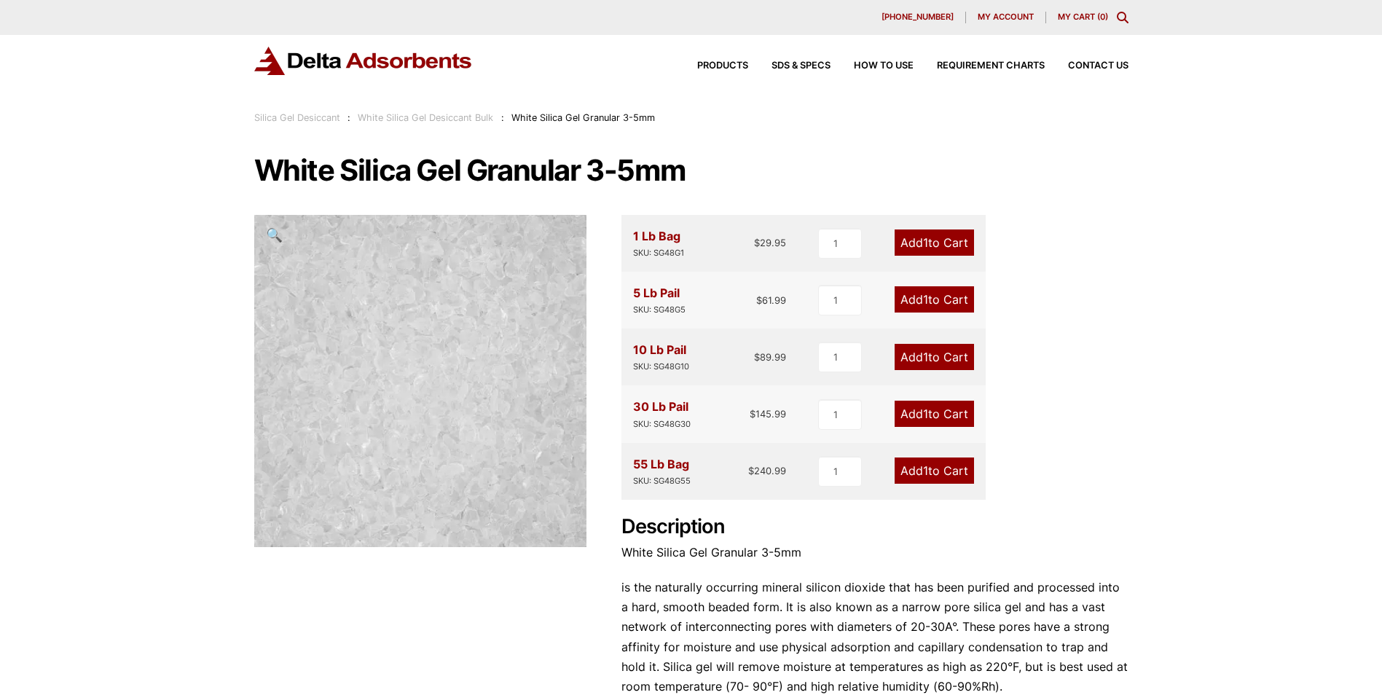
click at [1308, 212] on div "Our website has detected that you are using an outdated browser that will preve…" at bounding box center [691, 565] width 1382 height 1131
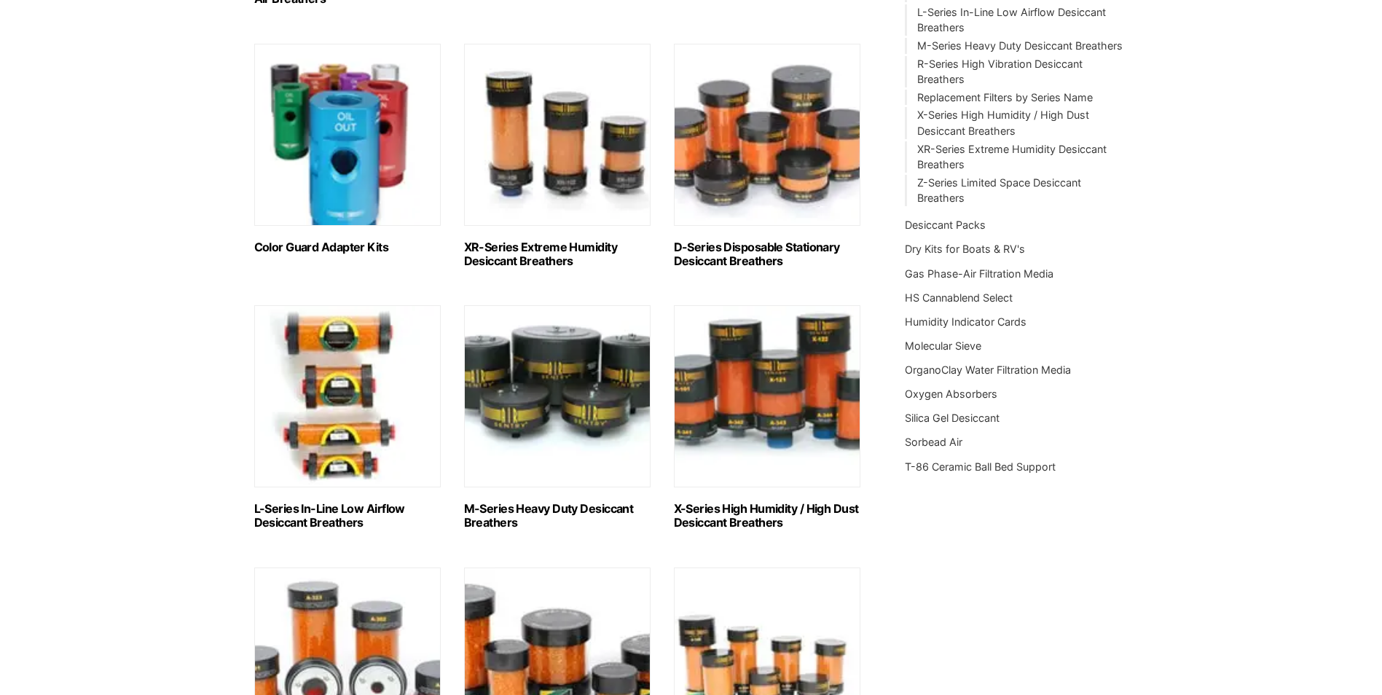
scroll to position [437, 0]
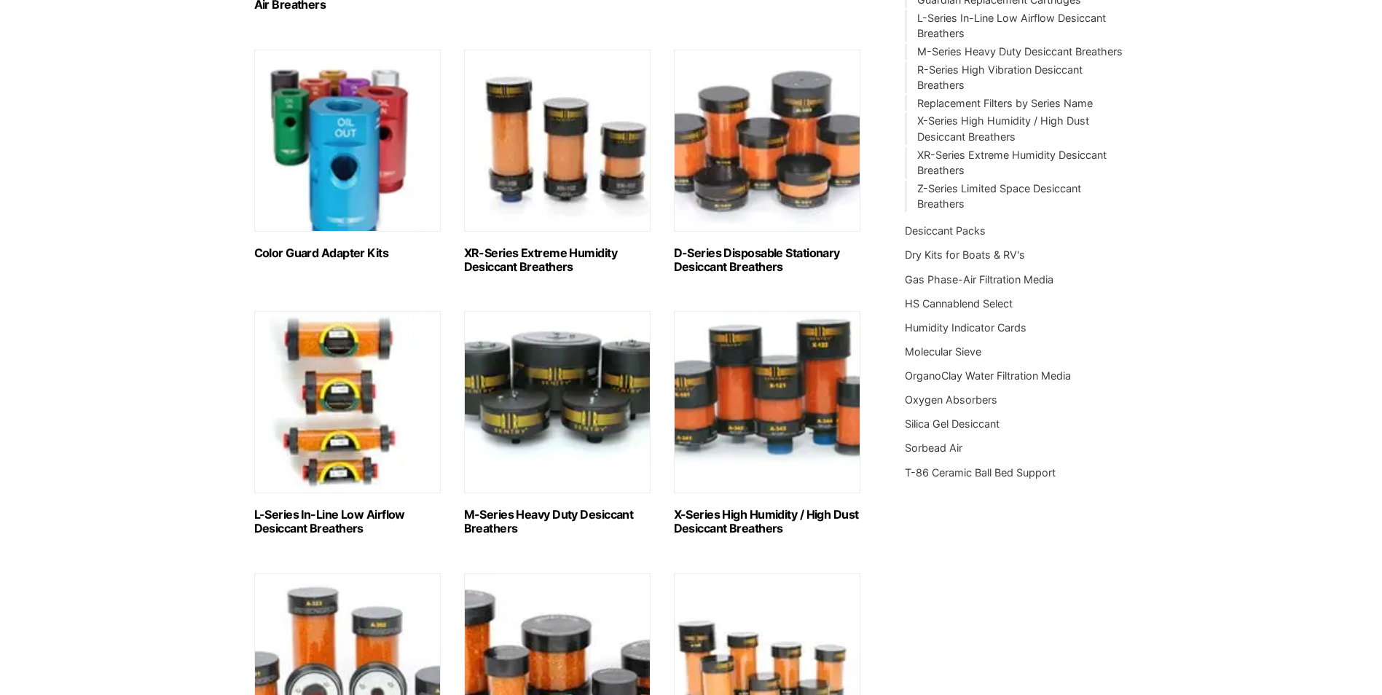
click at [624, 170] on img "Visit product category XR-Series Extreme Humidity Desiccant Breathers" at bounding box center [557, 141] width 186 height 182
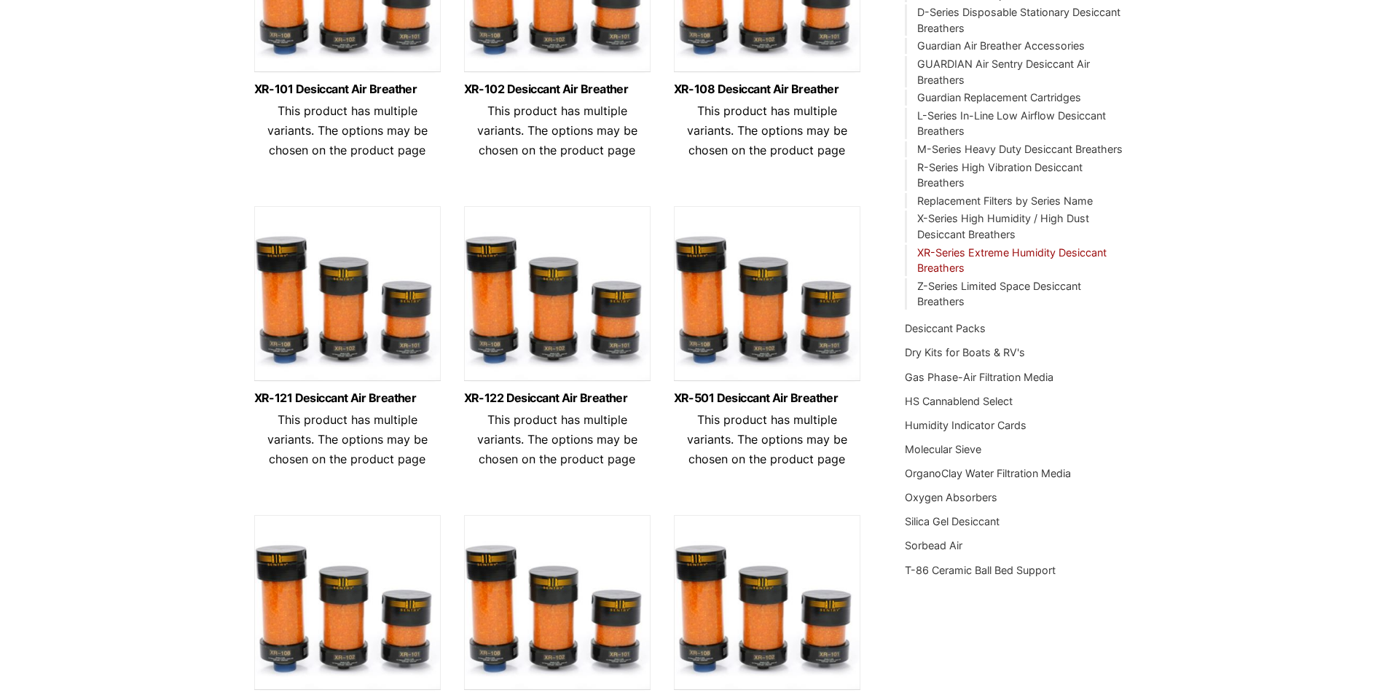
scroll to position [291, 0]
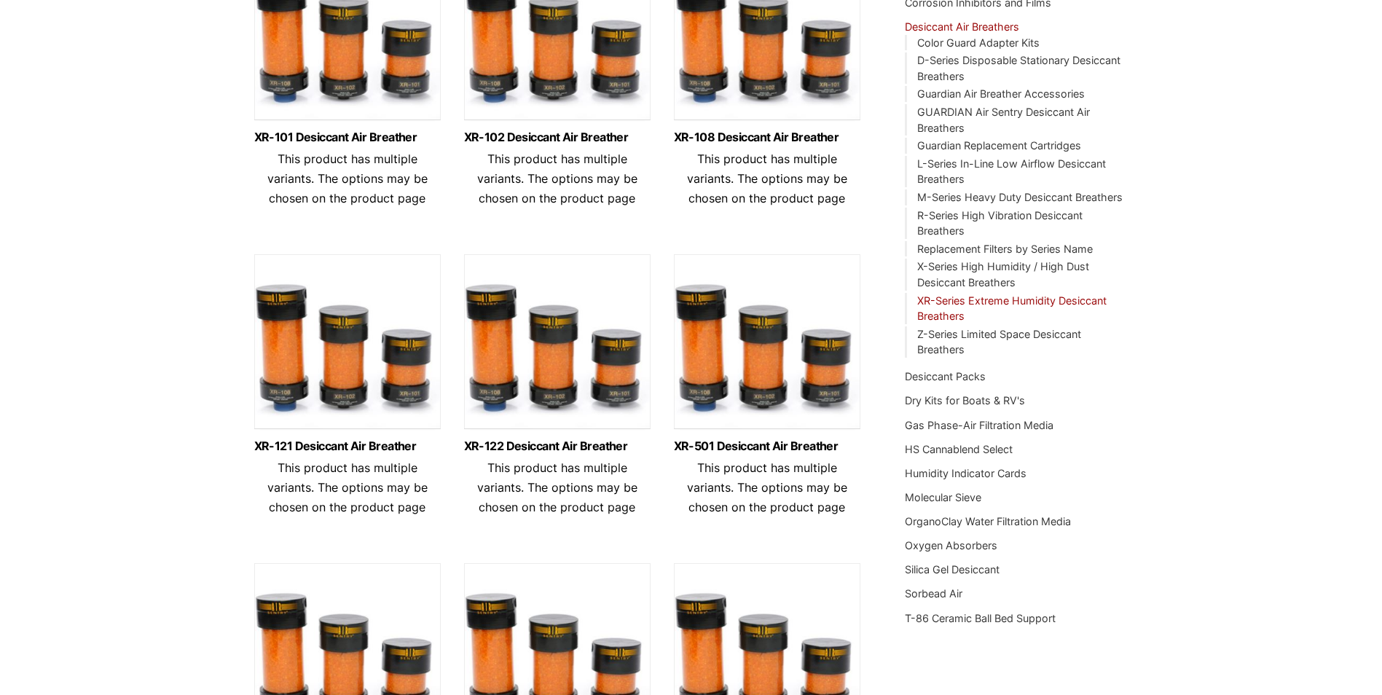
click at [743, 406] on img at bounding box center [767, 345] width 186 height 182
click at [343, 440] on link "XR-121 Desiccant Air Breather" at bounding box center [347, 446] width 186 height 12
click at [944, 472] on link "Humidity Indicator Cards" at bounding box center [966, 473] width 122 height 12
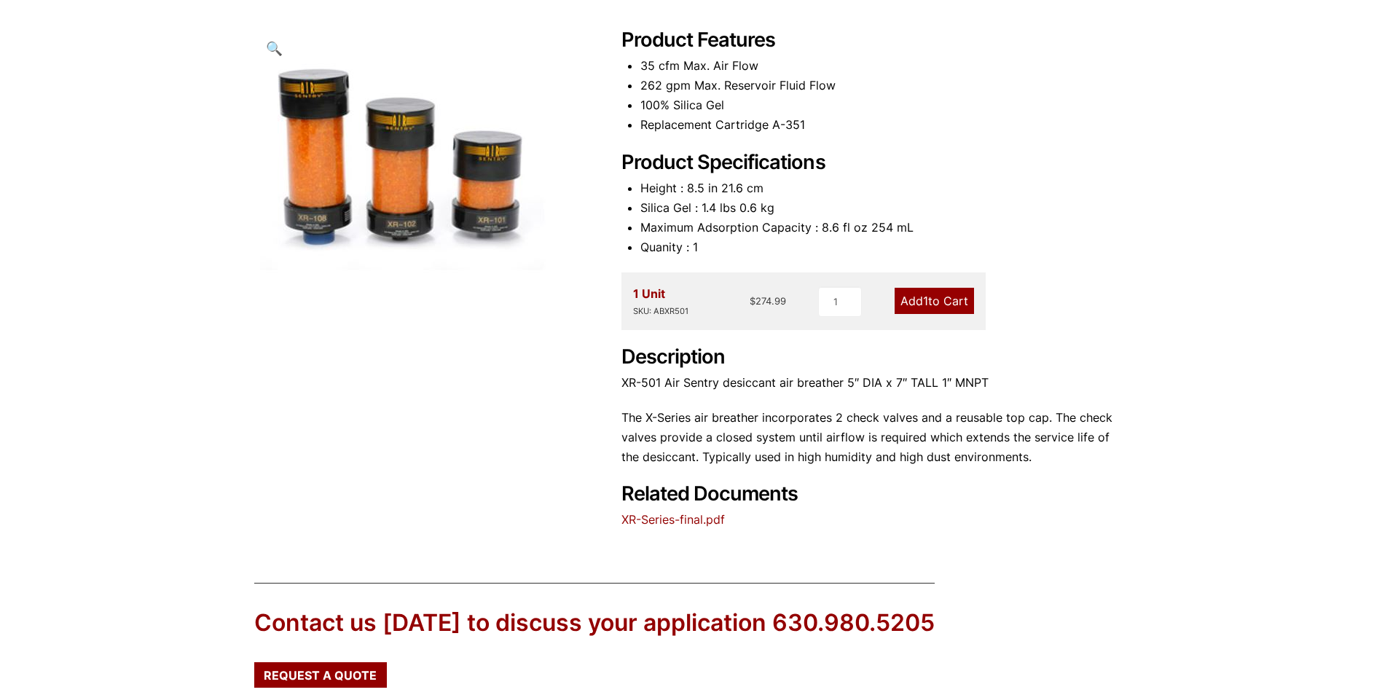
scroll to position [82, 0]
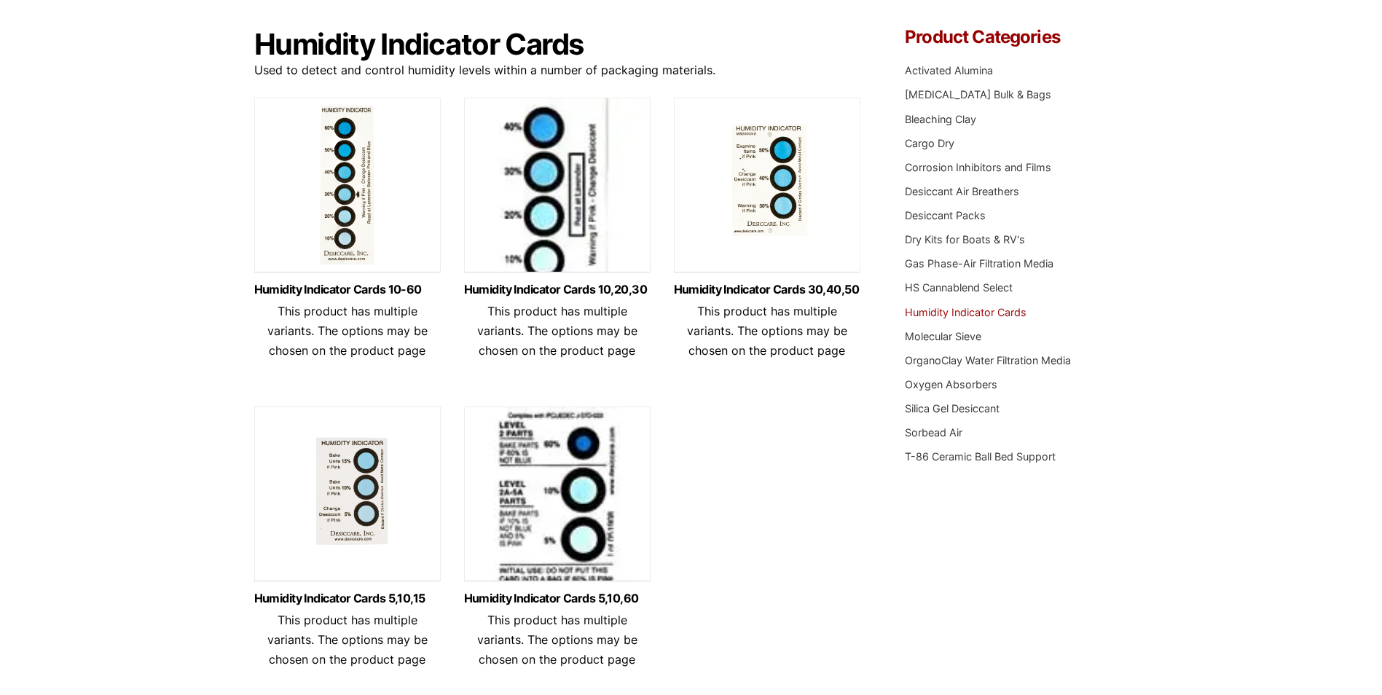
scroll to position [73, 0]
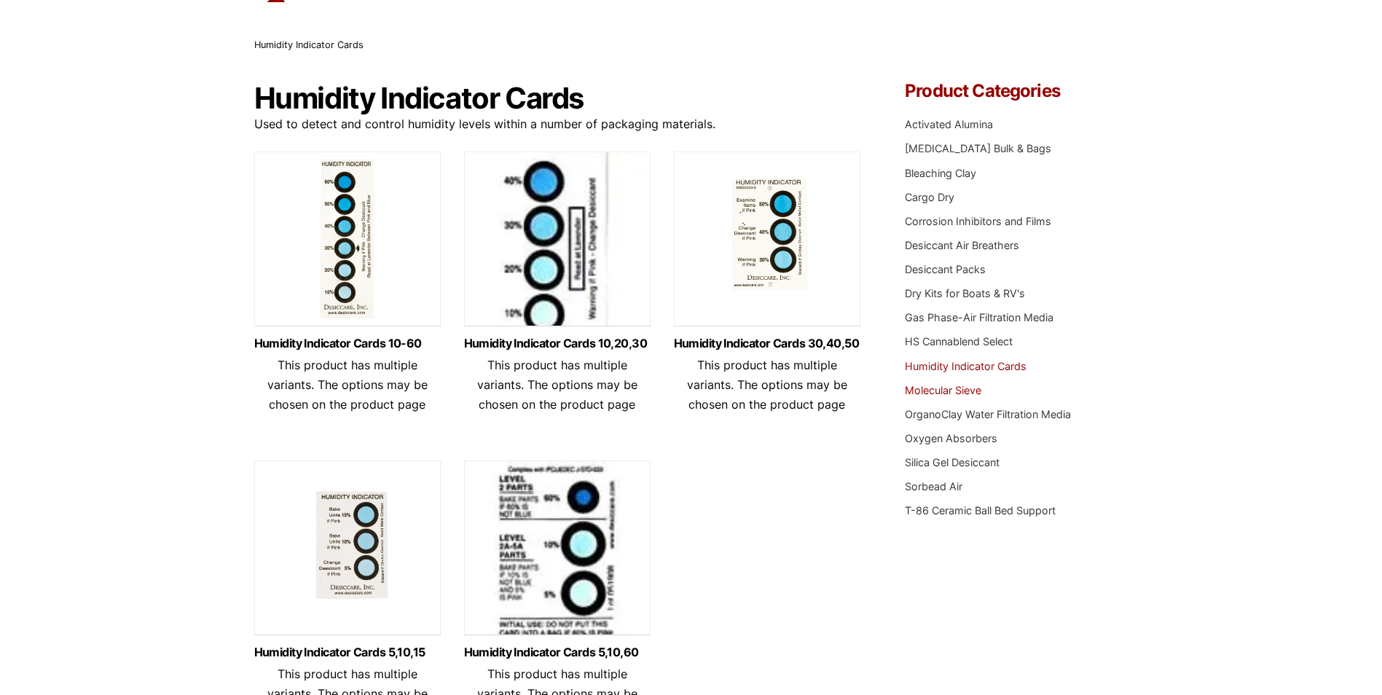
click at [947, 392] on link "Molecular Sieve" at bounding box center [943, 390] width 76 height 12
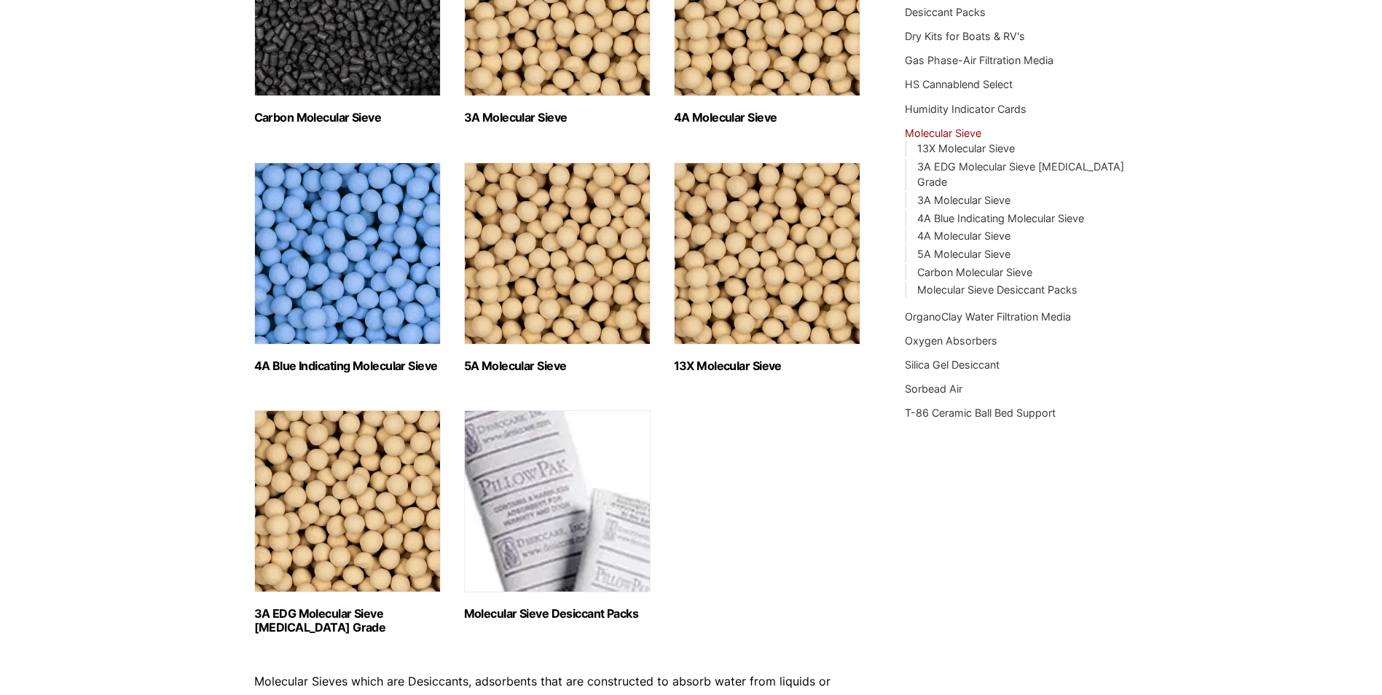
scroll to position [437, 0]
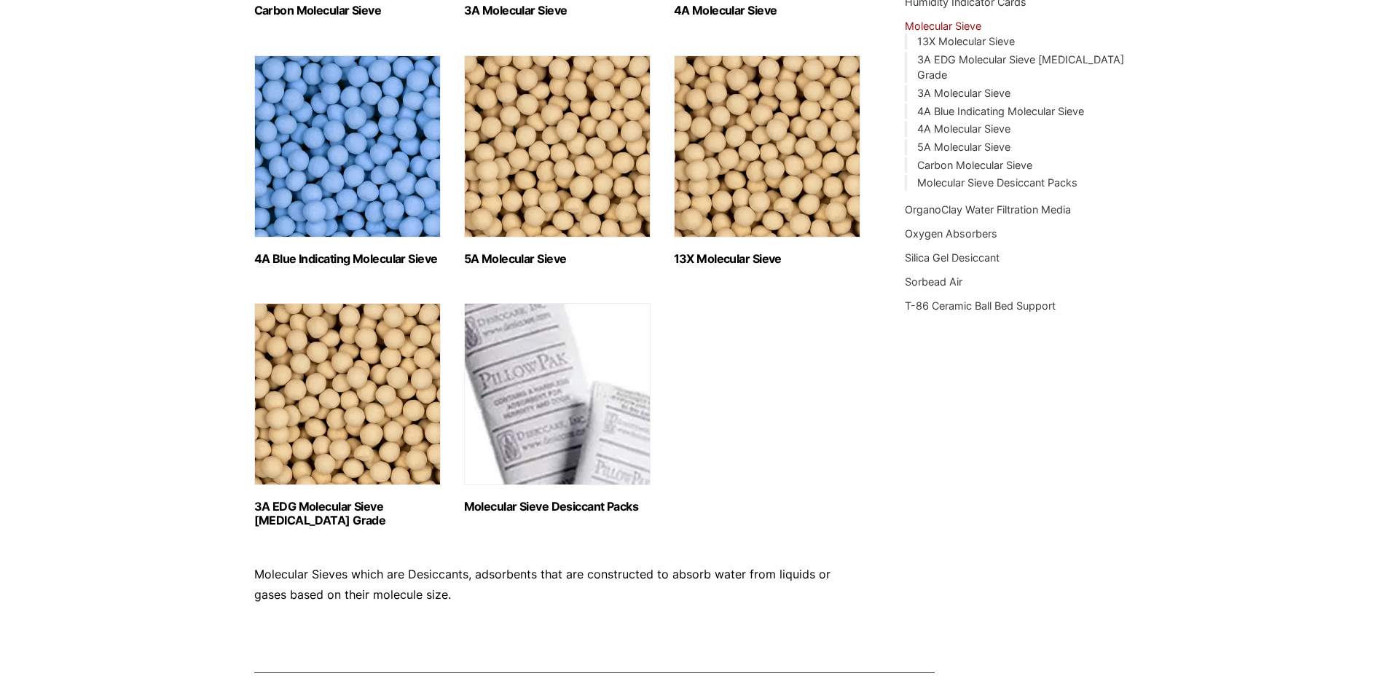
click at [744, 187] on img "Visit product category 13X Molecular Sieve" at bounding box center [767, 146] width 186 height 182
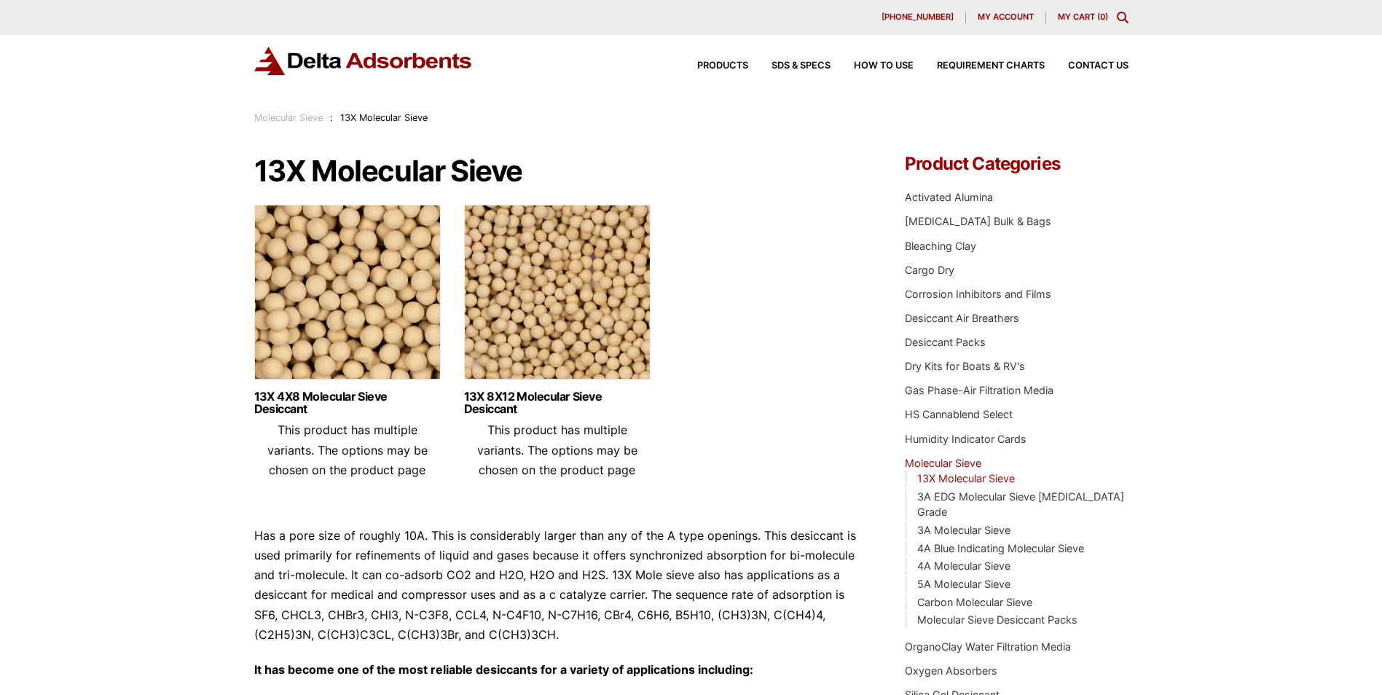
click at [566, 350] on img at bounding box center [557, 296] width 186 height 182
click at [366, 321] on img at bounding box center [347, 296] width 186 height 182
click at [1004, 640] on link "OrganoClay Water Filtration Media" at bounding box center [988, 646] width 166 height 12
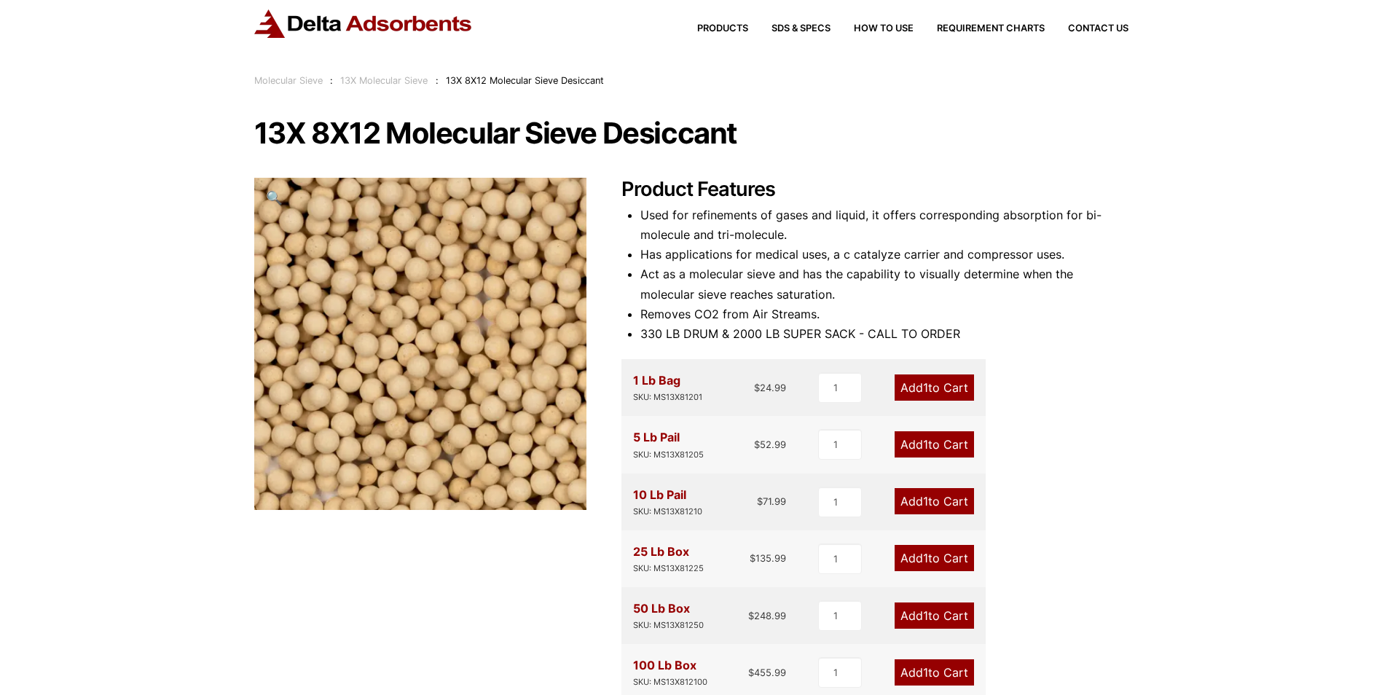
scroll to position [36, 0]
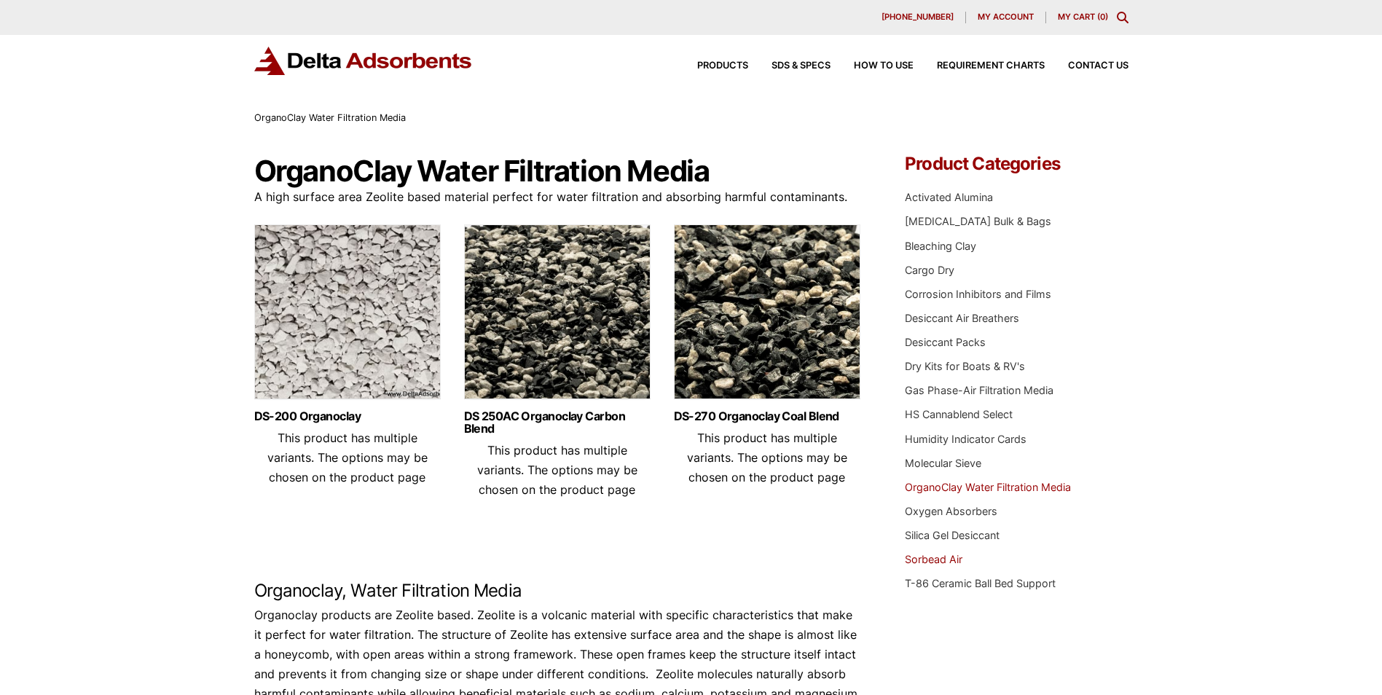
click at [937, 560] on link "Sorbead Air" at bounding box center [934, 559] width 58 height 12
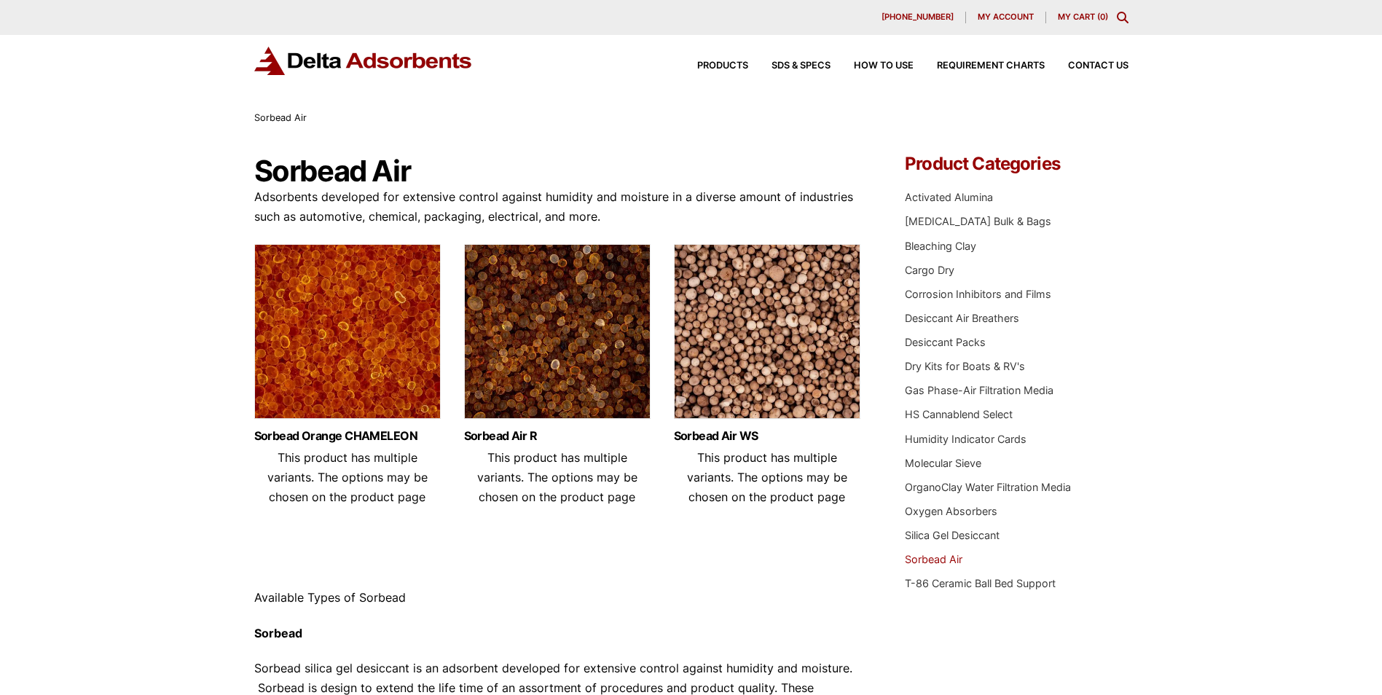
click at [294, 369] on img at bounding box center [347, 335] width 186 height 182
click at [757, 348] on img at bounding box center [767, 335] width 186 height 182
click at [940, 195] on link "Activated Alumina" at bounding box center [949, 197] width 88 height 12
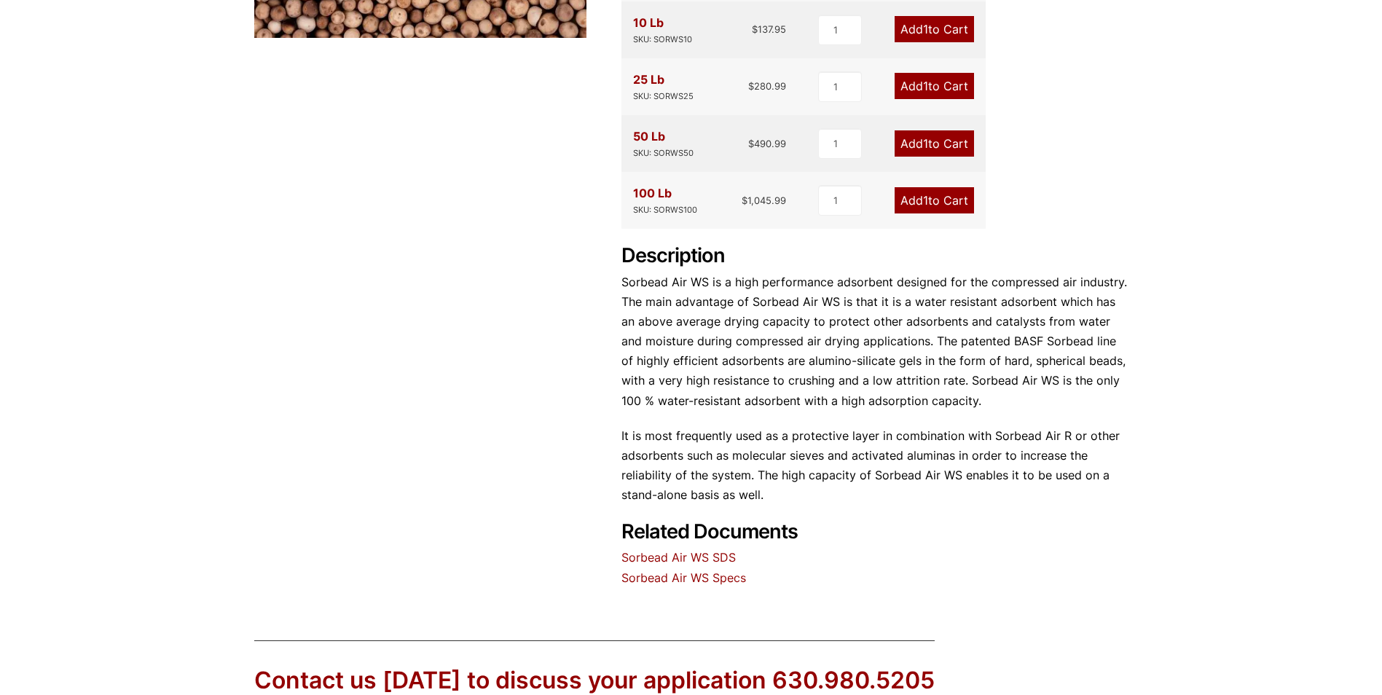
scroll to position [146, 0]
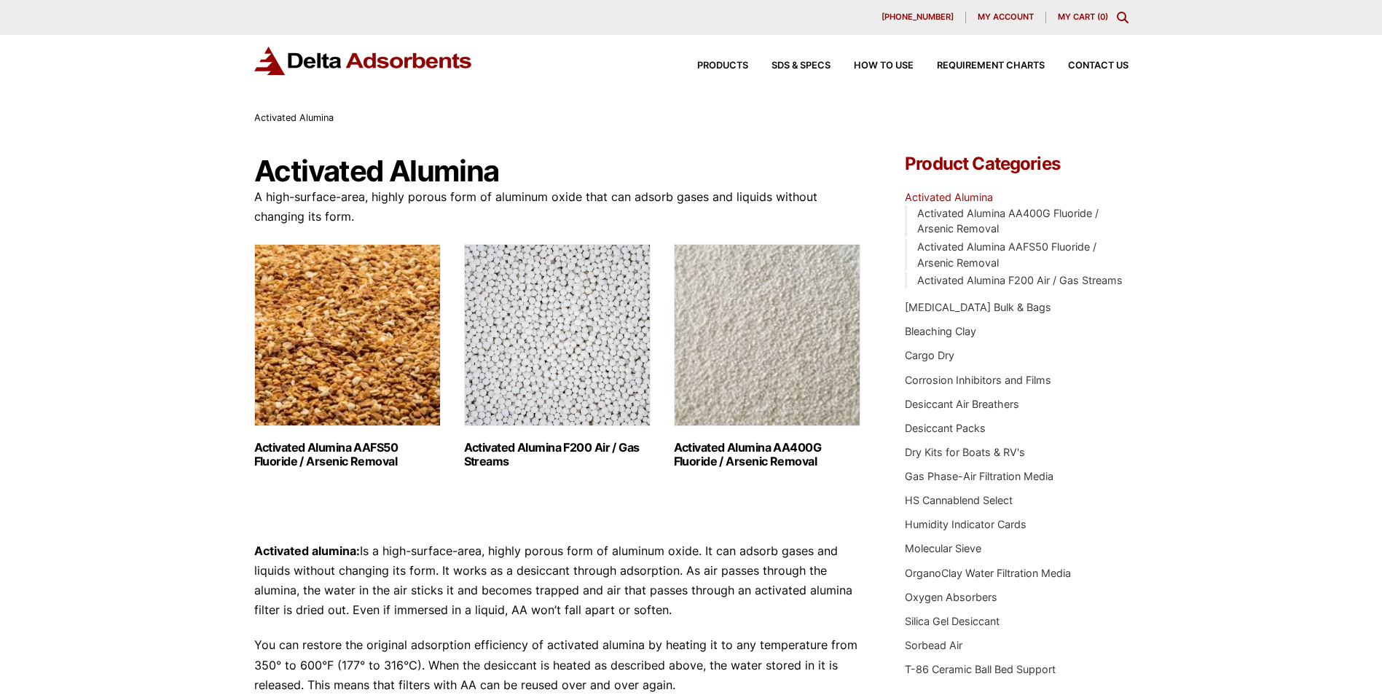
click at [526, 331] on img "Visit product category Activated Alumina F200 Air / Gas Streams" at bounding box center [557, 335] width 186 height 182
